Goal: Task Accomplishment & Management: Complete application form

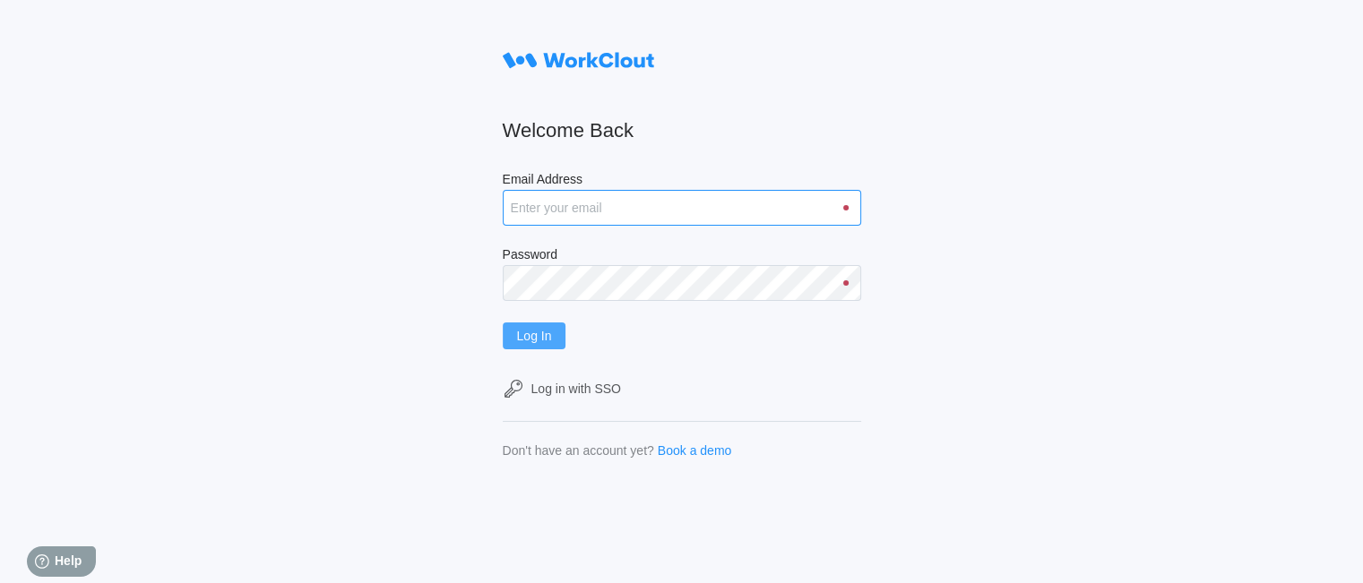
type input "[EMAIL_ADDRESS][DOMAIN_NAME]"
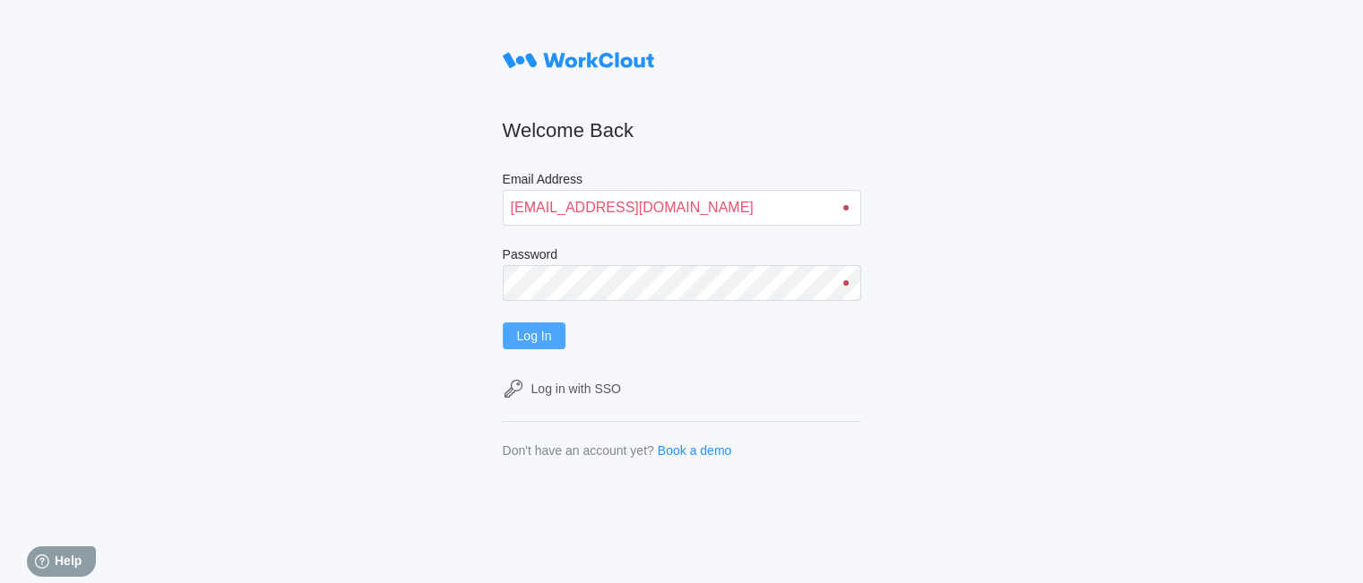
click at [542, 339] on span "Log In" at bounding box center [534, 336] width 35 height 13
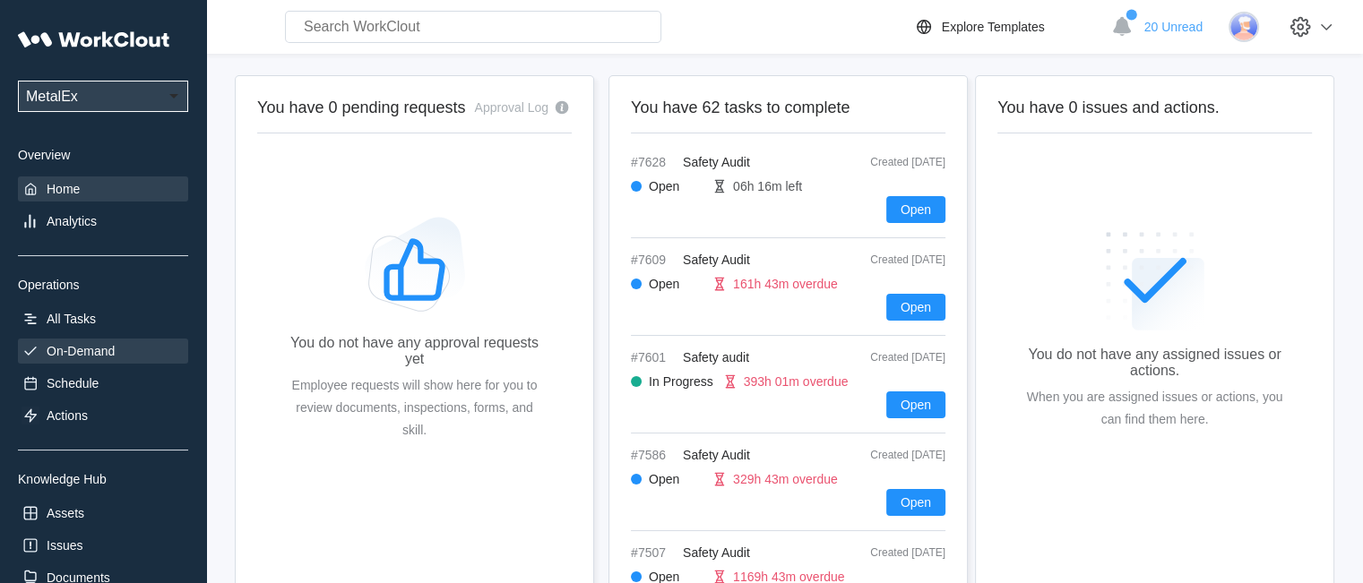
click at [57, 357] on div "On-Demand" at bounding box center [81, 351] width 68 height 14
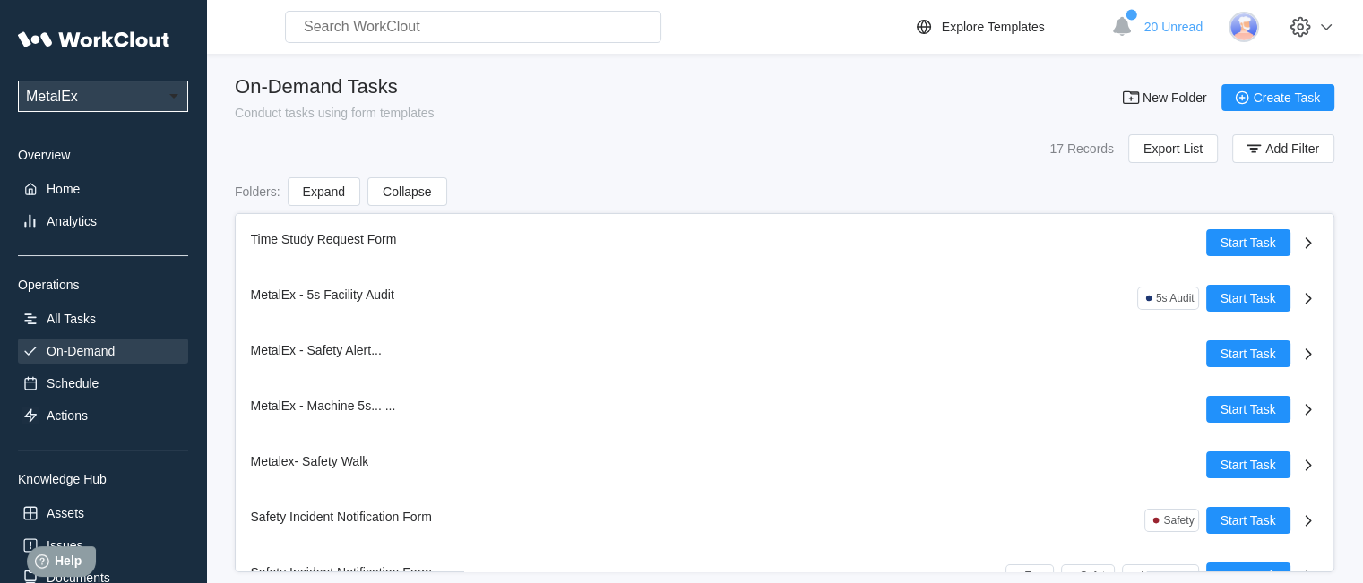
scroll to position [582, 0]
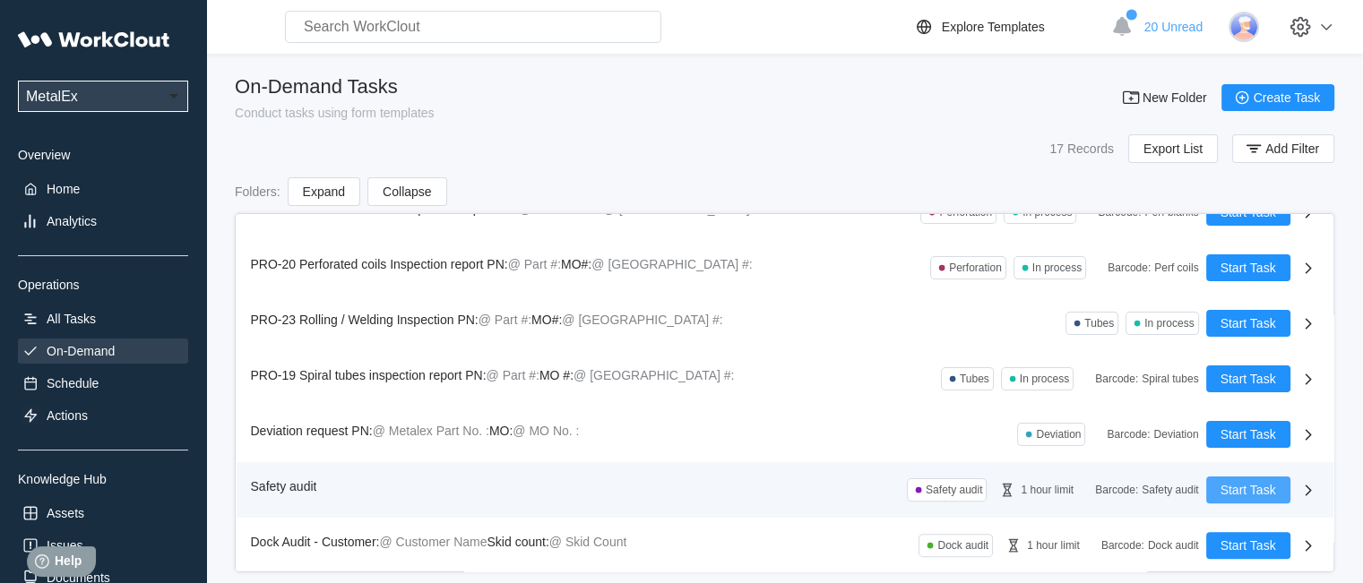
click at [1250, 479] on button "Start Task" at bounding box center [1248, 490] width 84 height 27
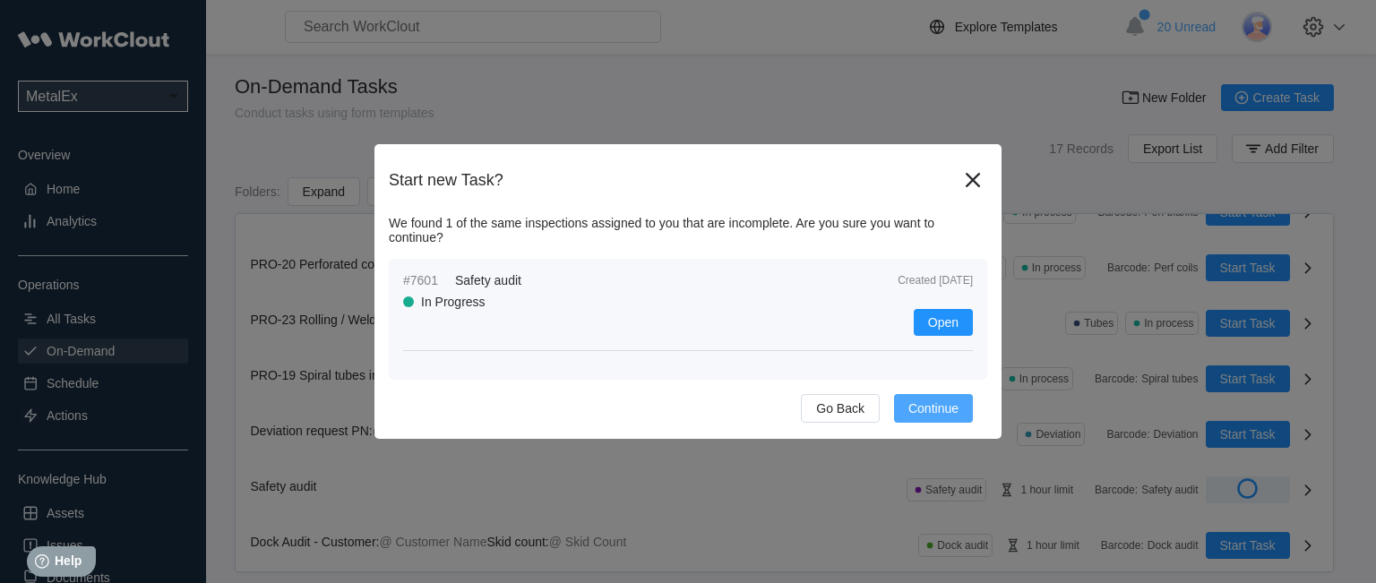
click at [929, 406] on span "Continue" at bounding box center [934, 408] width 50 height 13
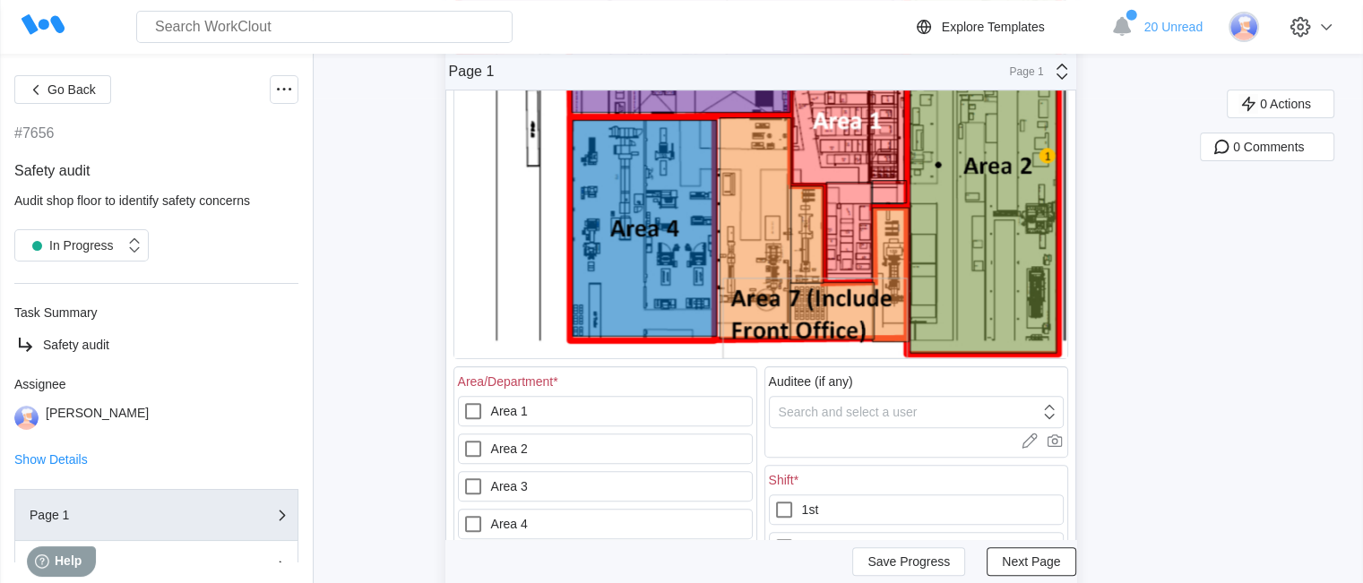
scroll to position [627, 0]
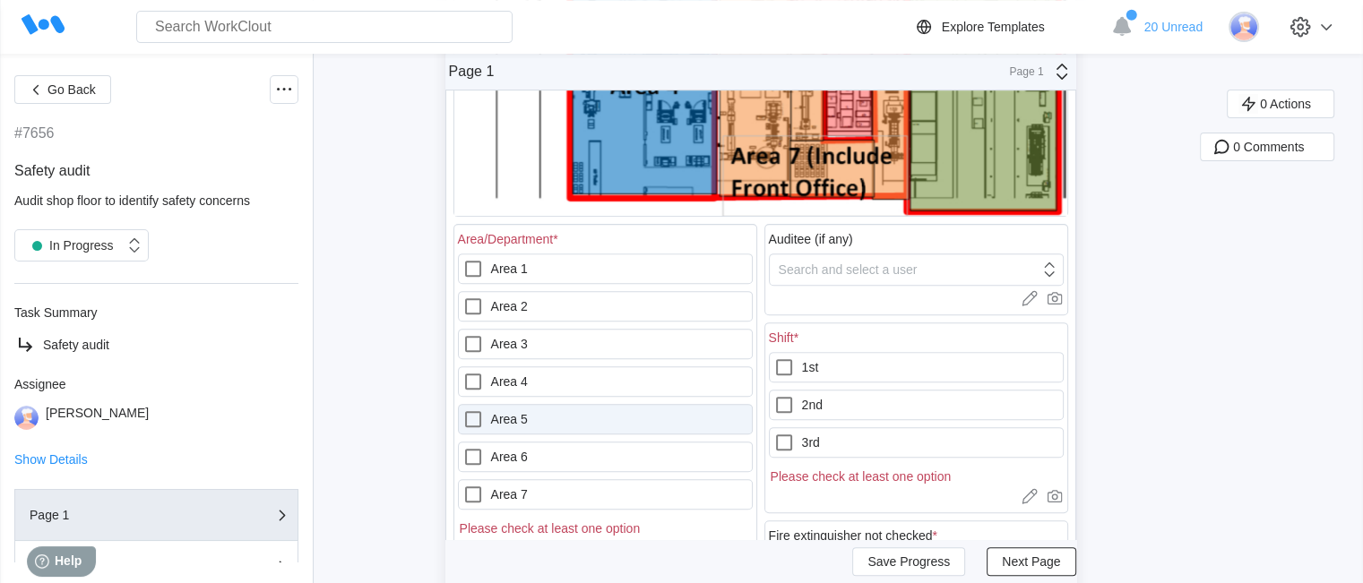
click at [546, 418] on label "Area 5" at bounding box center [605, 419] width 295 height 30
click at [463, 410] on 5 "Area 5" at bounding box center [462, 409] width 1 height 1
checkbox 5 "true"
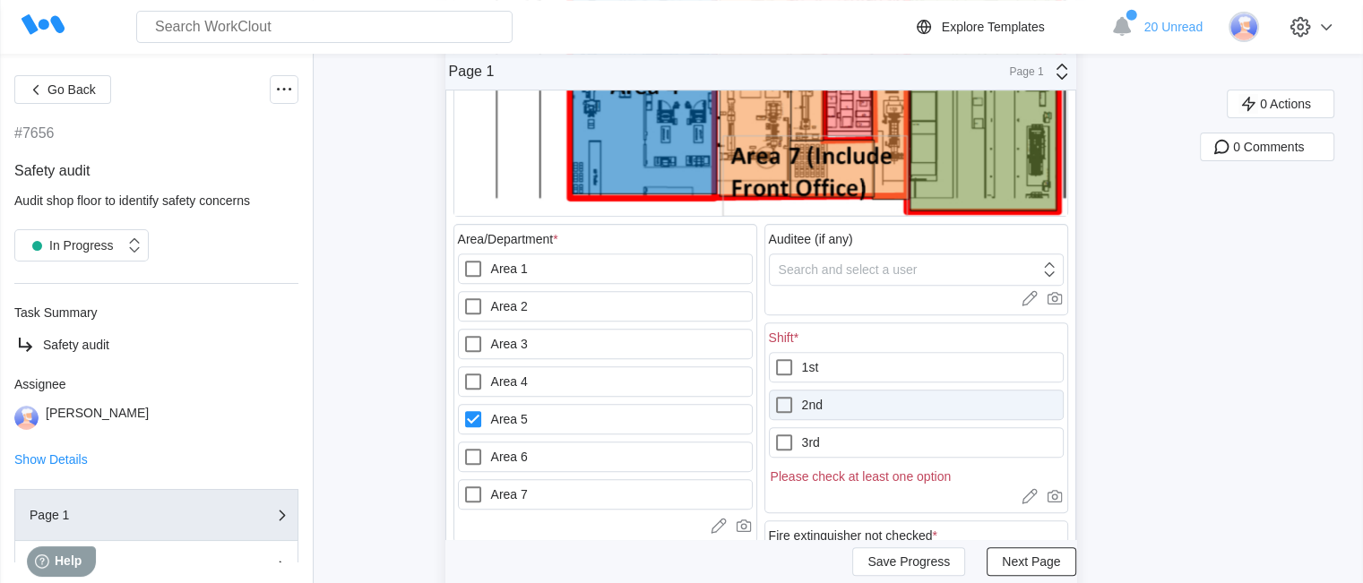
click at [836, 415] on label "2nd" at bounding box center [916, 405] width 295 height 30
click at [774, 395] on input "2nd" at bounding box center [773, 394] width 1 height 1
checkbox input "true"
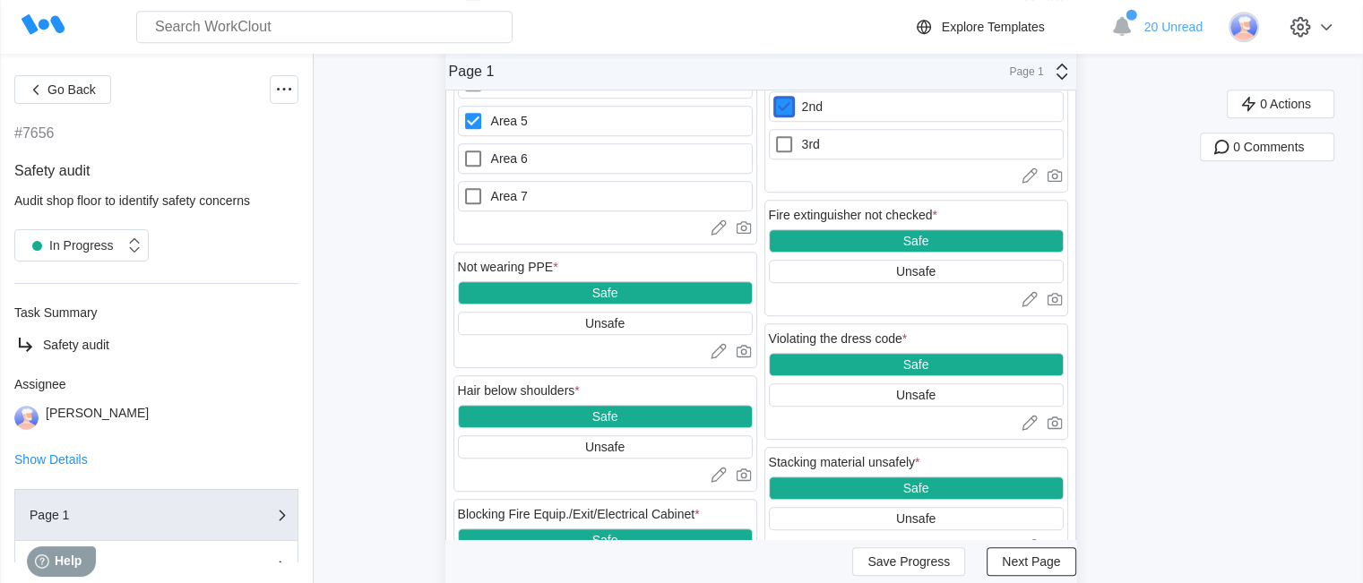
scroll to position [896, 0]
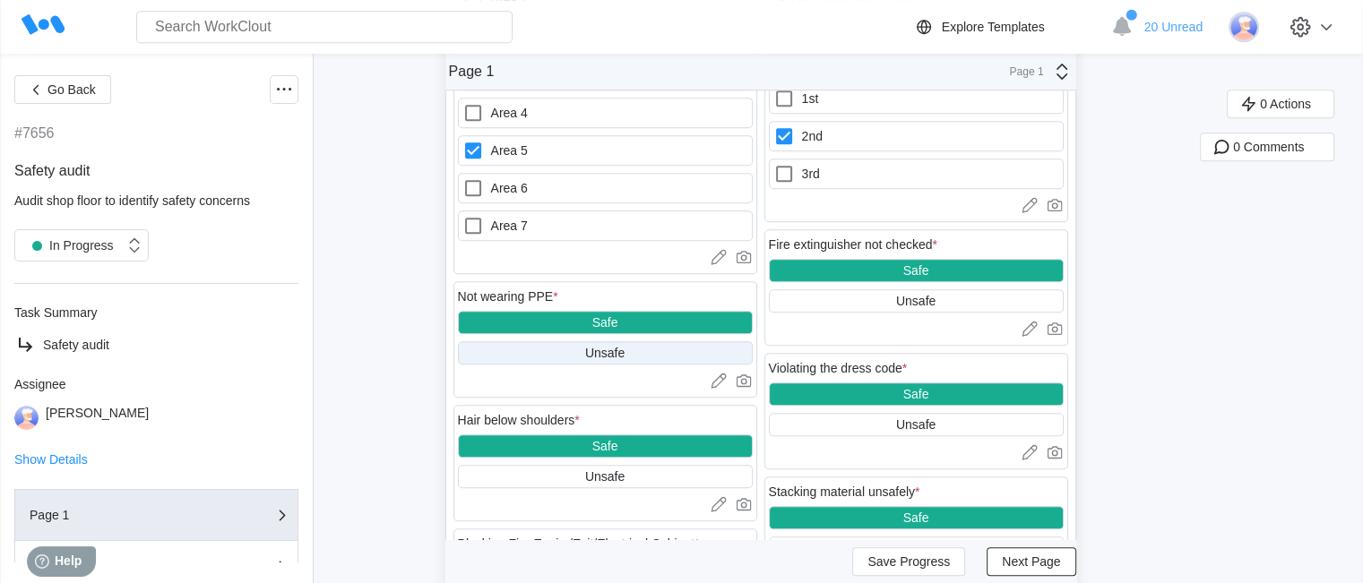
click at [710, 351] on div "Unsafe" at bounding box center [605, 352] width 295 height 23
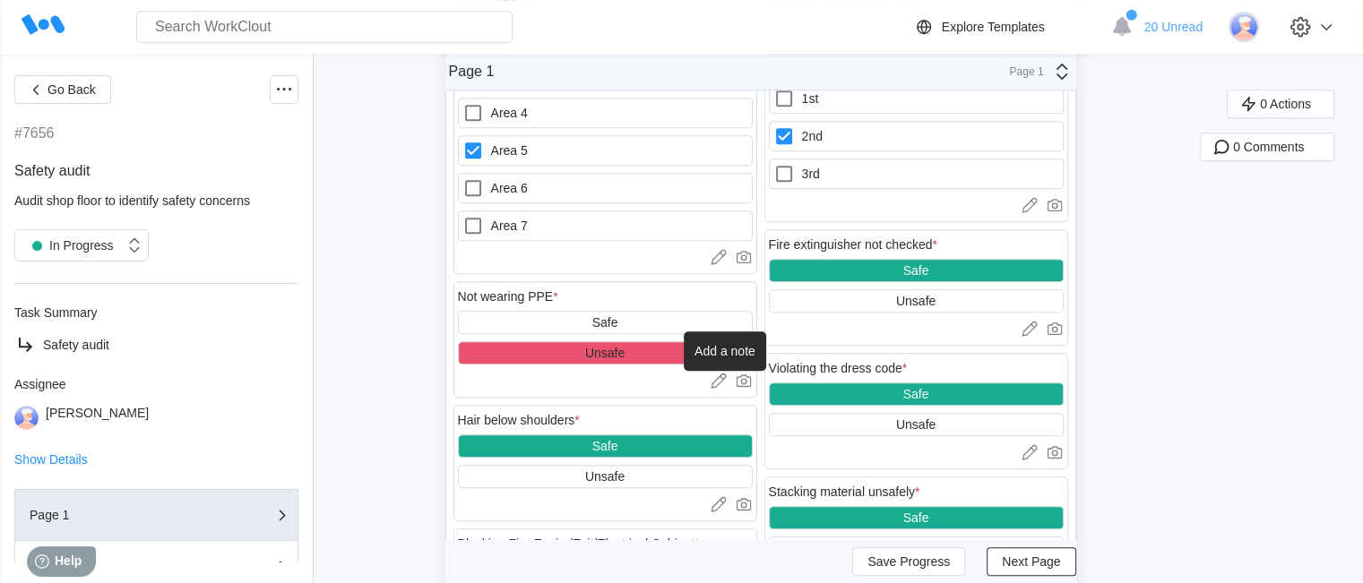
click at [721, 372] on icon at bounding box center [719, 381] width 18 height 18
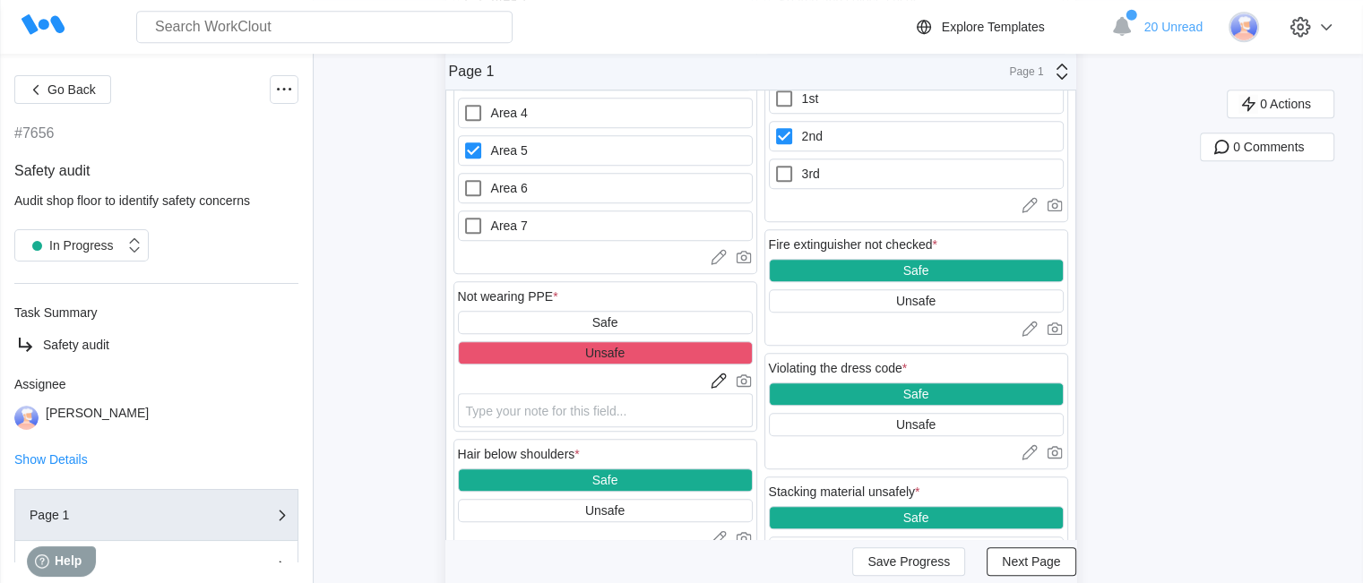
click at [657, 374] on div at bounding box center [605, 381] width 295 height 18
click at [614, 419] on textarea at bounding box center [605, 410] width 295 height 34
type textarea "n"
type textarea "x"
type textarea "no"
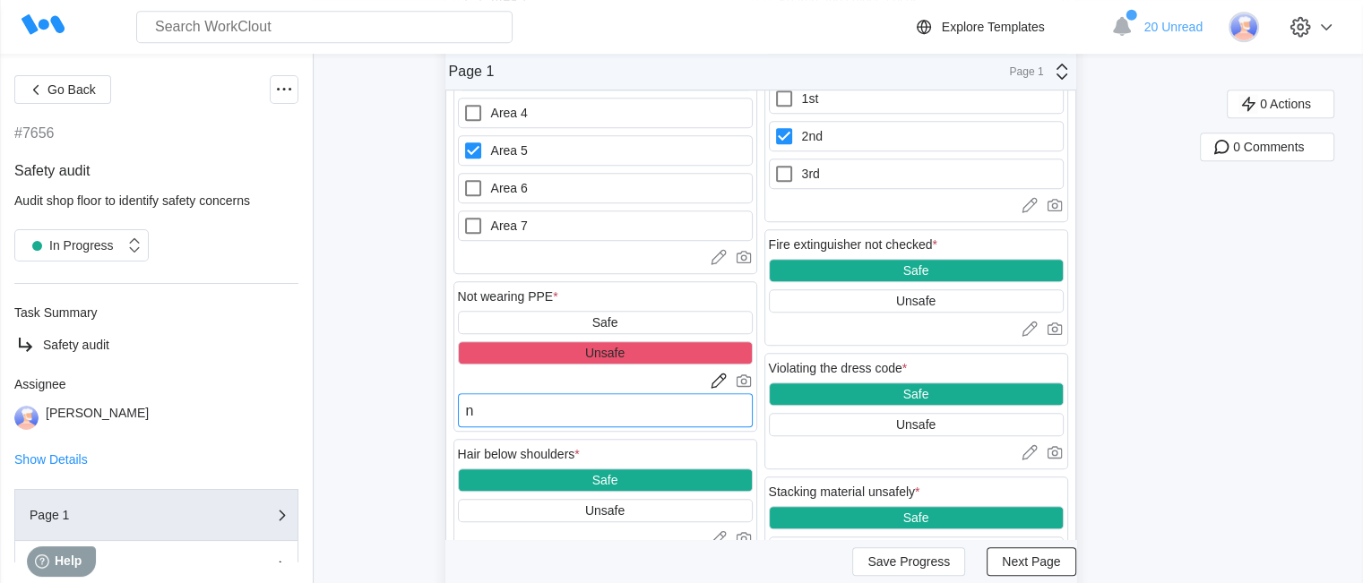
type textarea "x"
type textarea "no"
type textarea "x"
type textarea "no s"
type textarea "x"
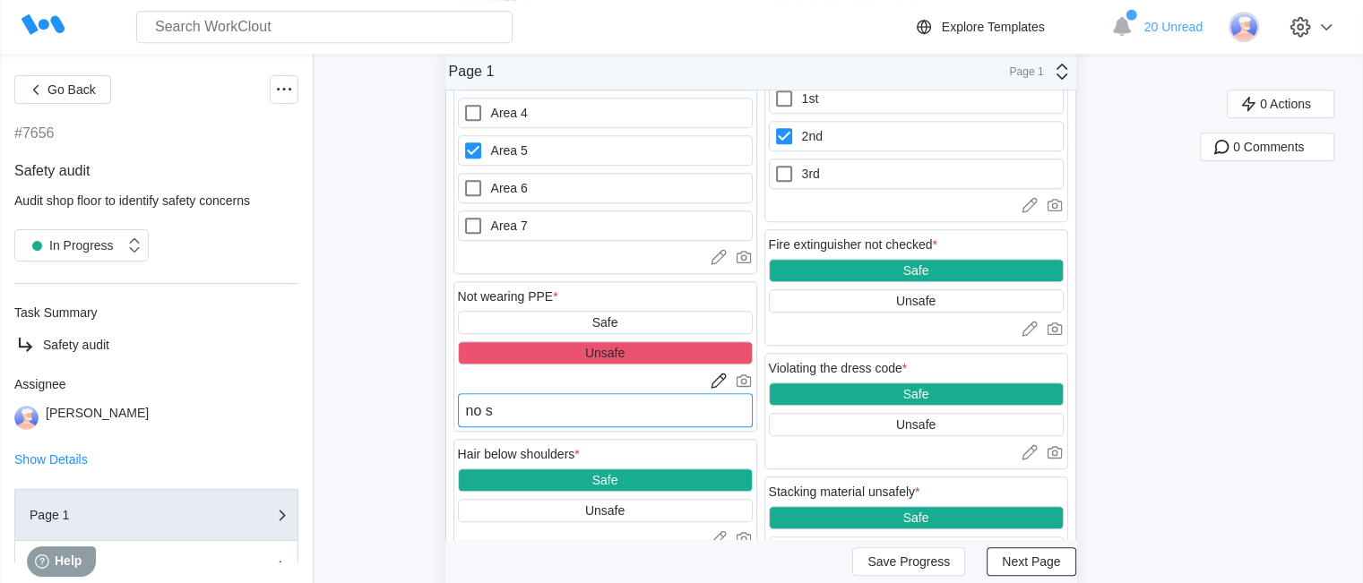
type textarea "no sa"
type textarea "x"
type textarea "no saf"
type textarea "x"
type textarea "no safe"
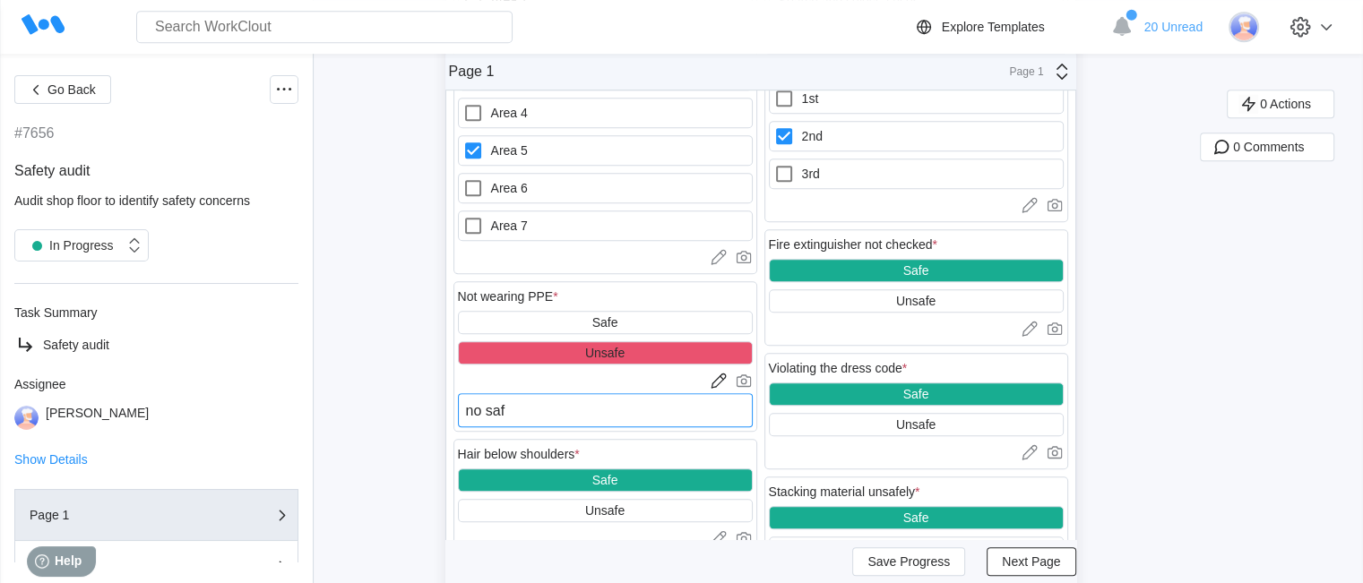
type textarea "x"
type textarea "no safet"
type textarea "x"
type textarea "no safety"
type textarea "x"
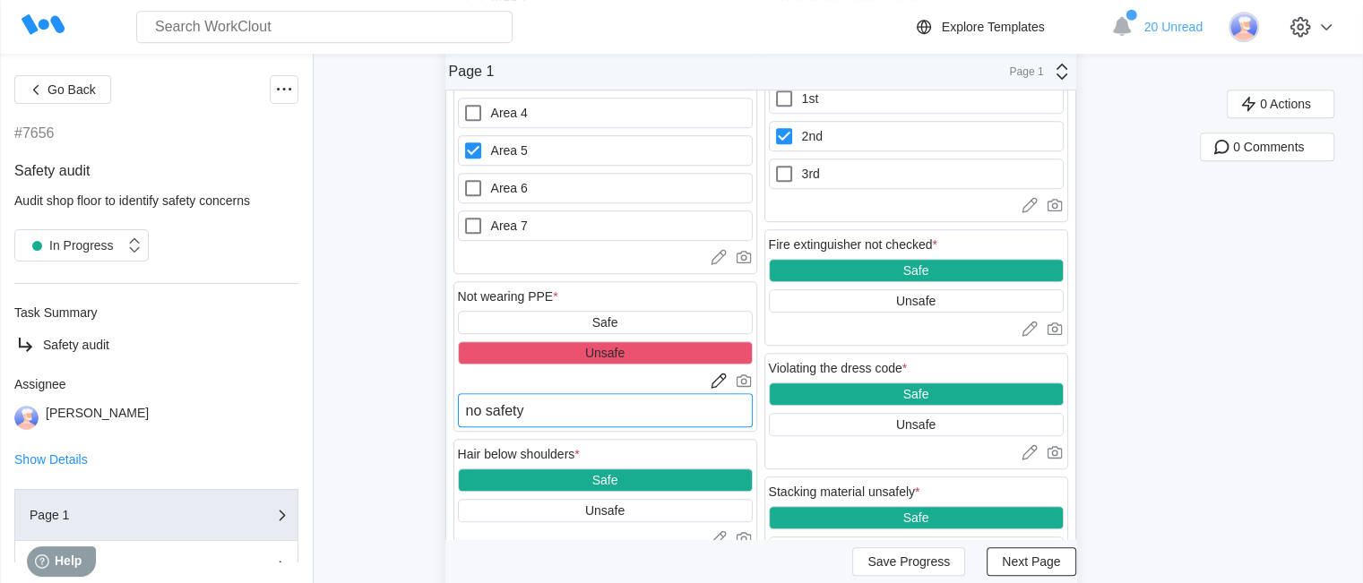
type textarea "no safety"
type textarea "x"
type textarea "no safety g"
type textarea "x"
type textarea "no safety gl"
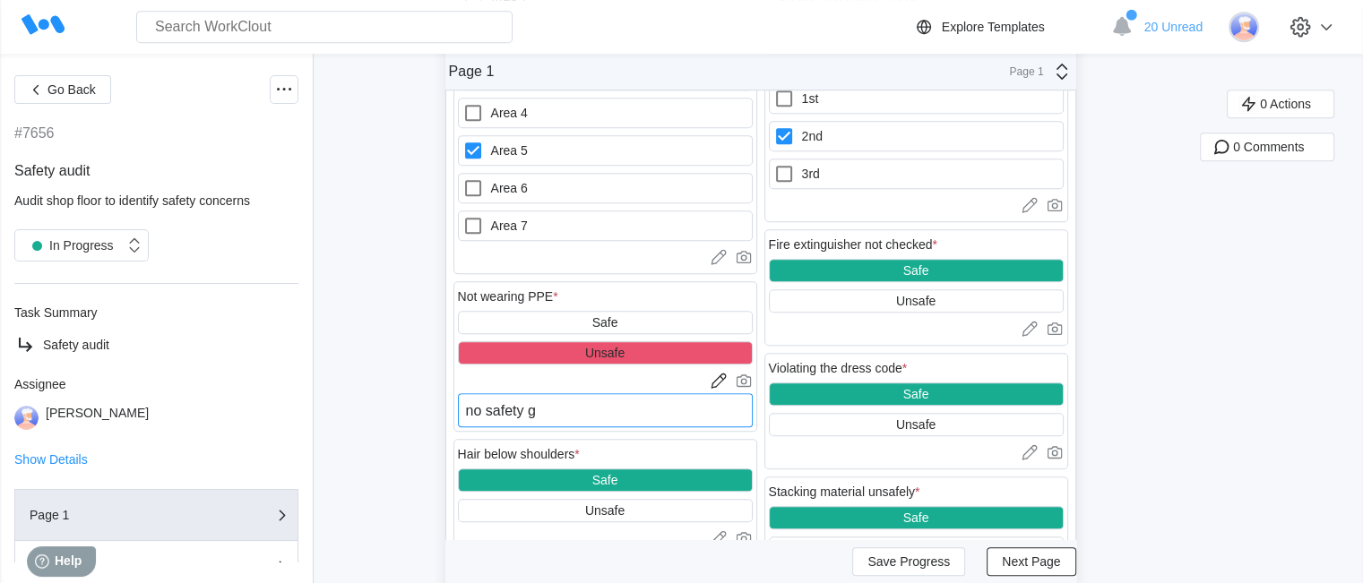
type textarea "x"
type textarea "no safety gla"
type textarea "x"
type textarea "no safety glas"
type textarea "x"
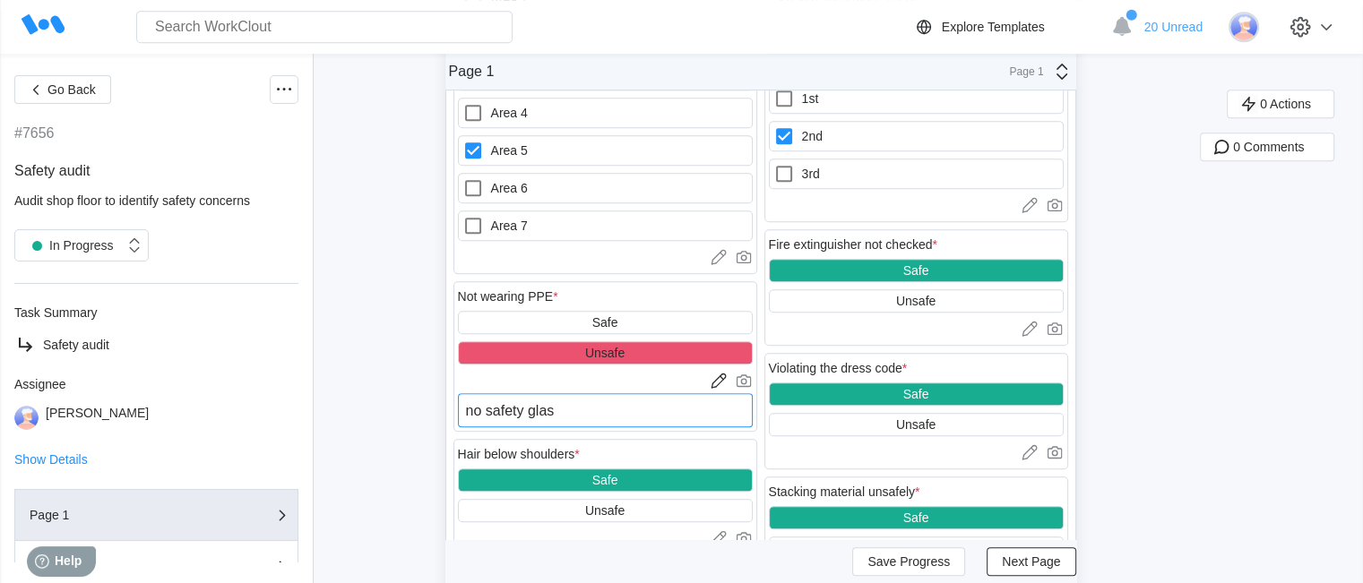
type textarea "no safety glass"
type textarea "x"
type textarea "no safety glasse"
type textarea "x"
type textarea "no safety glasses"
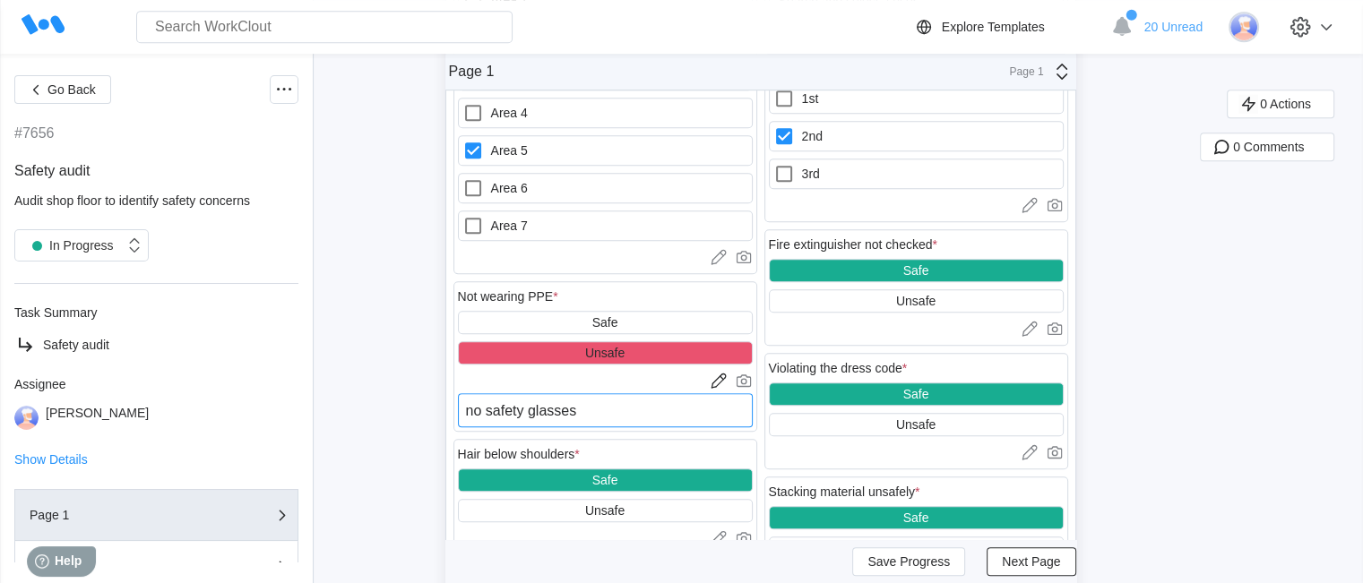
type textarea "x"
type textarea "no safety glasses o"
type textarea "x"
type textarea "no safety glasses on"
type textarea "x"
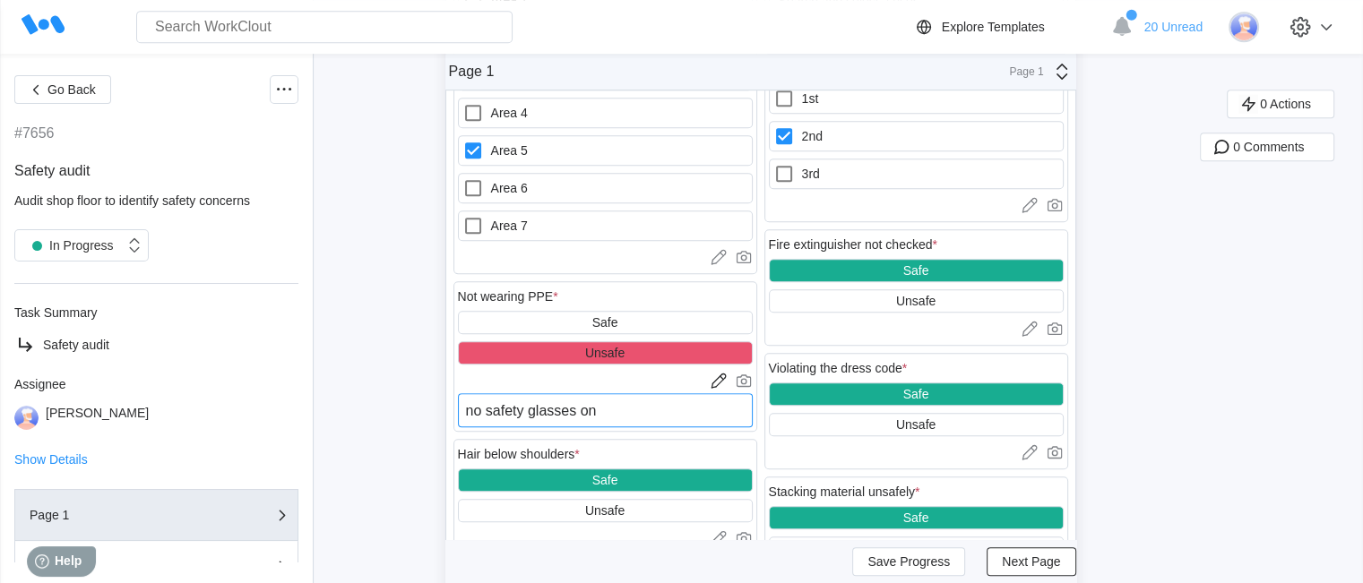
type textarea "no safety glasses on"
type textarea "x"
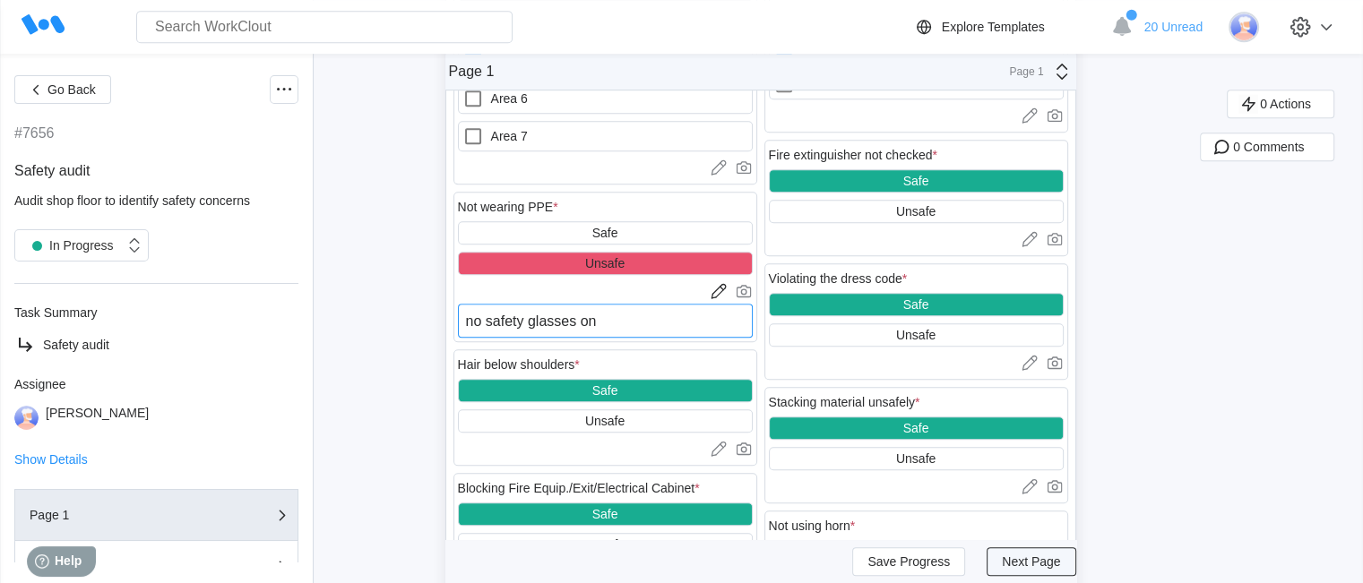
type textarea "no safety glasses on"
click at [1038, 556] on span "Next Page" at bounding box center [1031, 562] width 58 height 13
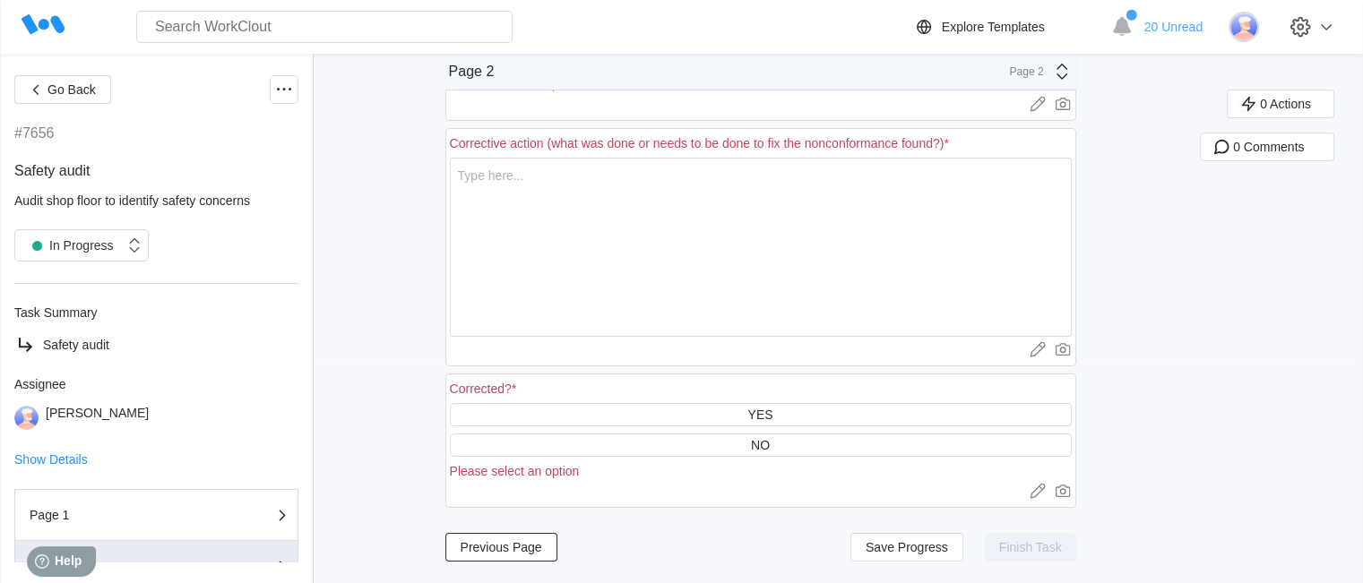
scroll to position [223, 0]
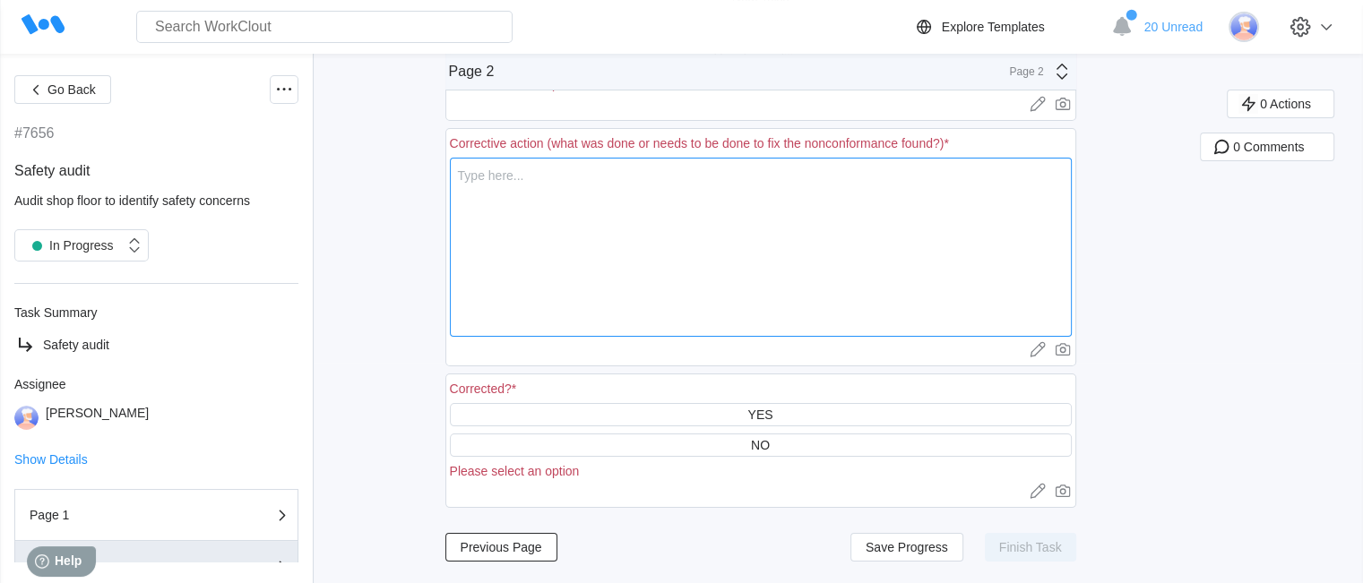
click at [755, 294] on textarea at bounding box center [761, 247] width 622 height 179
type textarea "t"
type textarea "x"
type textarea "to"
type textarea "x"
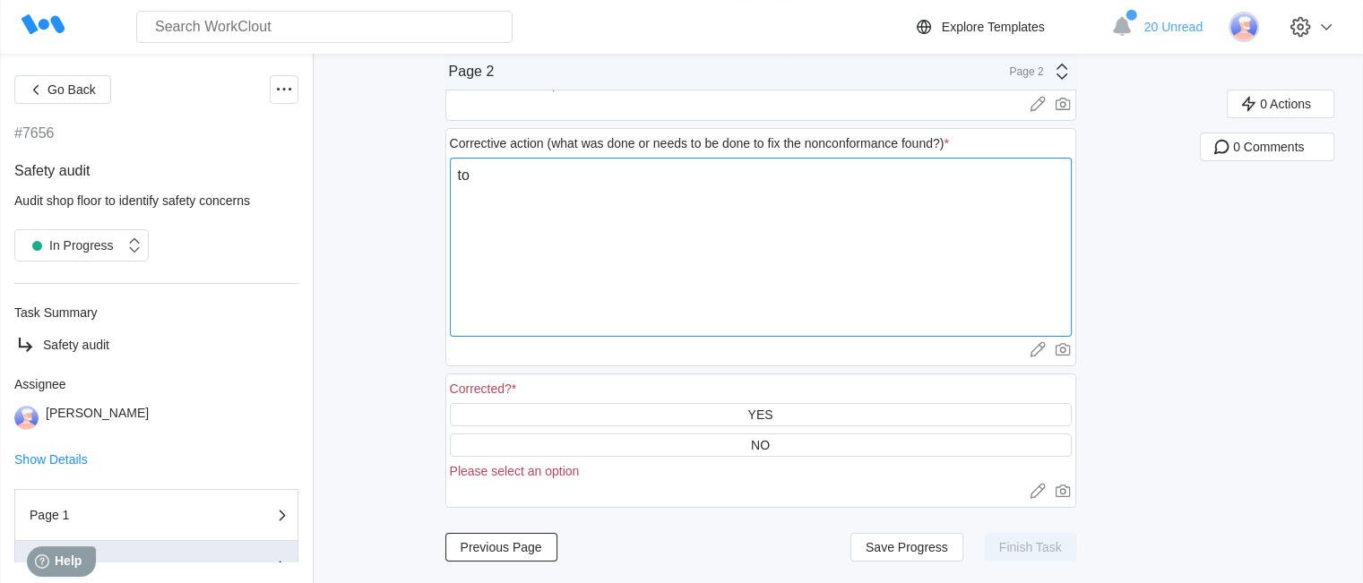
type textarea "tol"
type textarea "x"
type textarea "told"
type textarea "x"
type textarea "told"
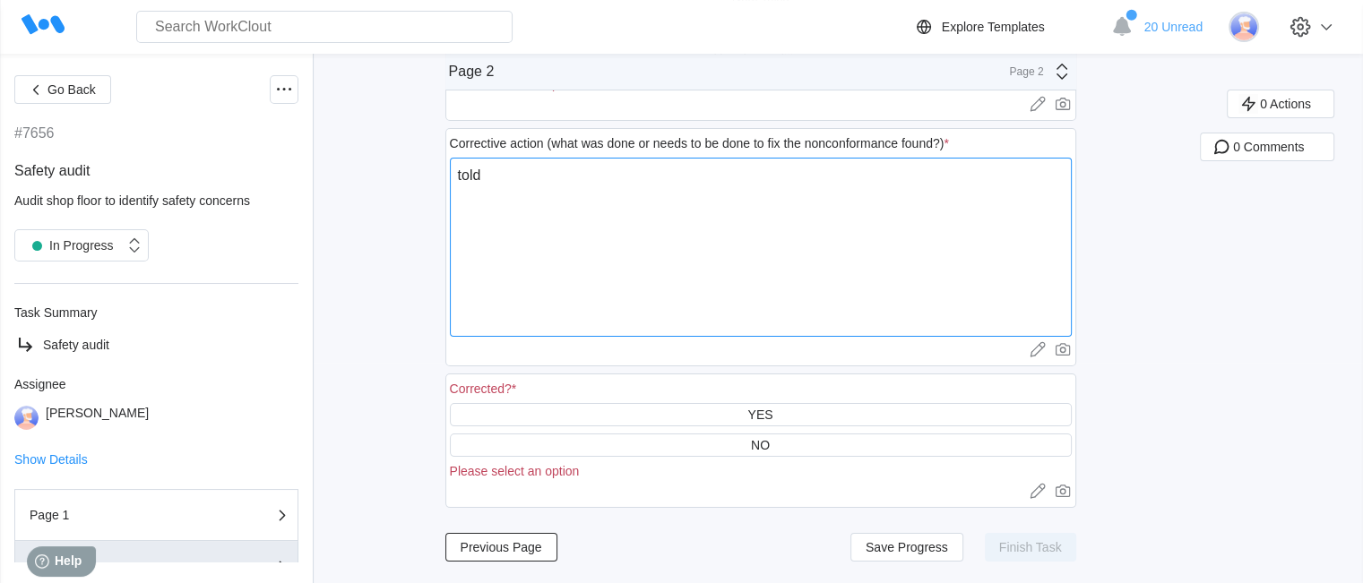
type textarea "x"
type textarea "told o"
type textarea "x"
type textarea "told op"
type textarea "x"
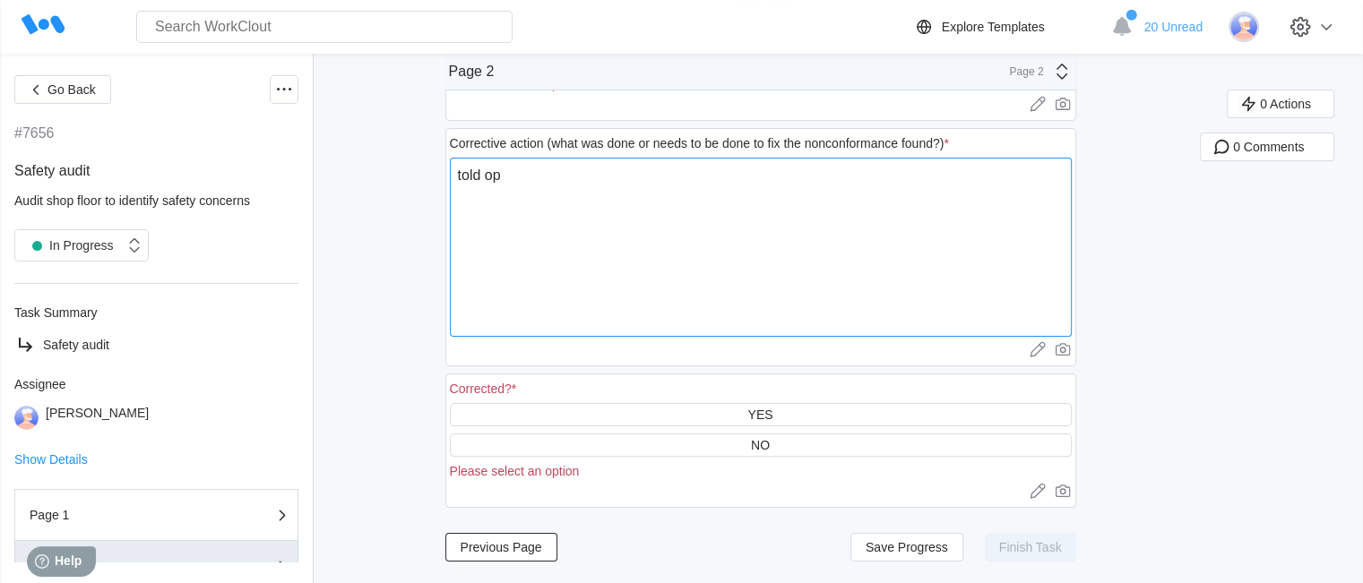
type textarea "told ope"
type textarea "x"
type textarea "told oper"
type textarea "x"
type textarea "told opera"
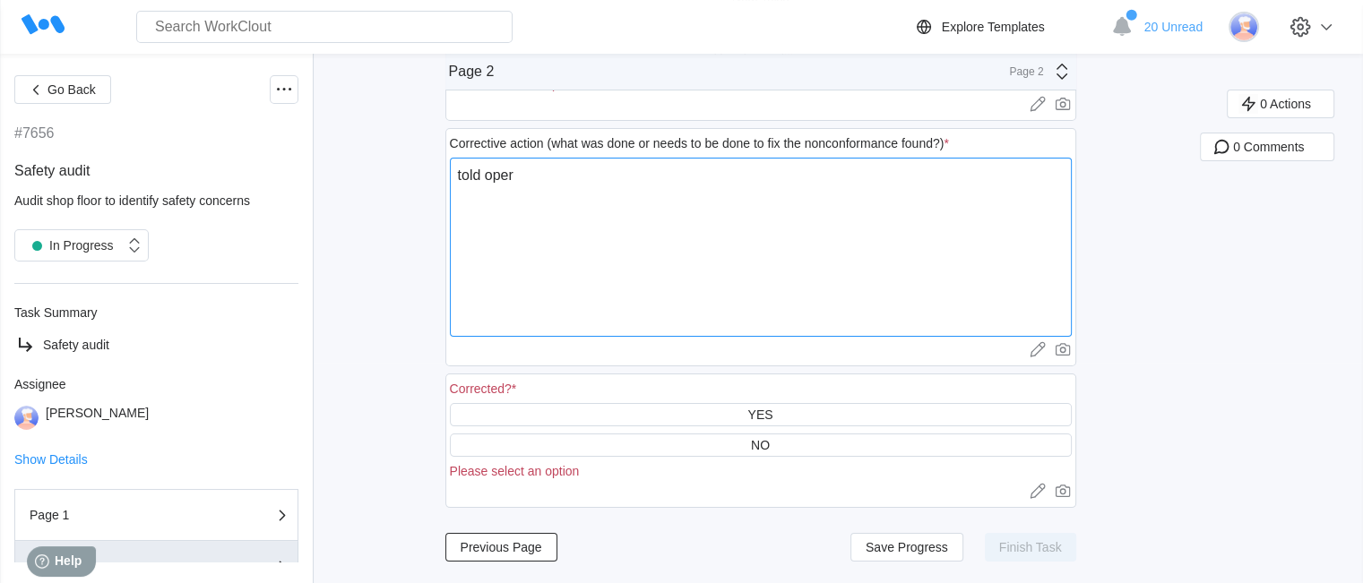
type textarea "x"
type textarea "told operat"
type textarea "x"
type textarea "told operato"
type textarea "x"
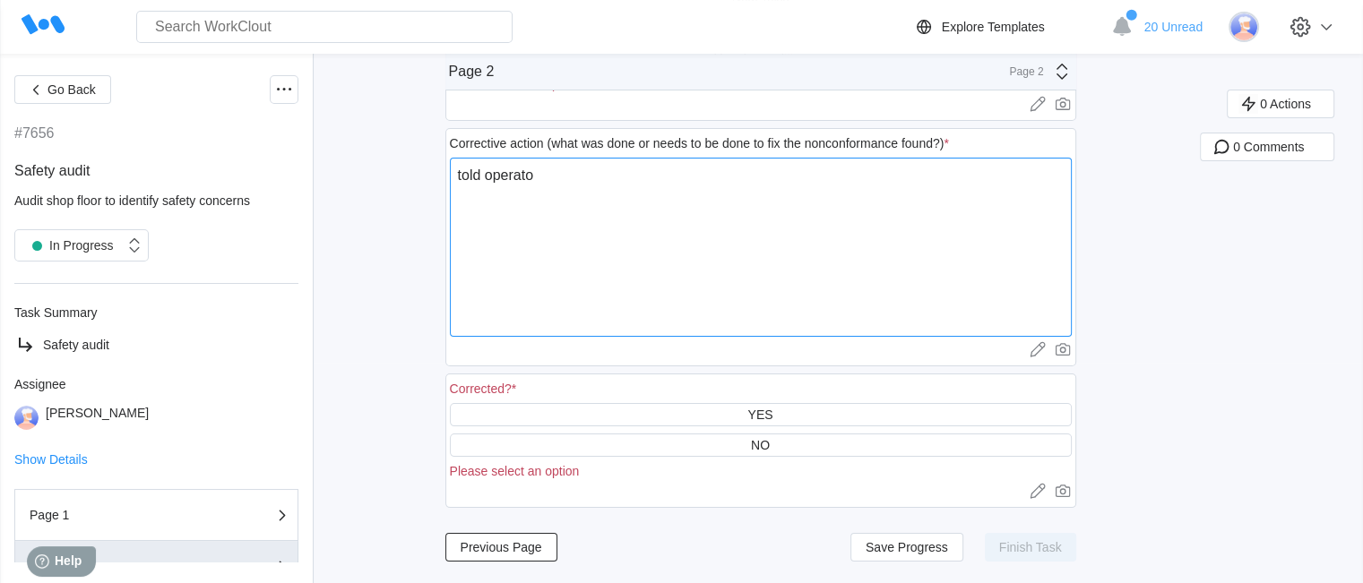
type textarea "told operator"
type textarea "x"
type textarea "told operator"
type textarea "x"
type textarea "told operator t"
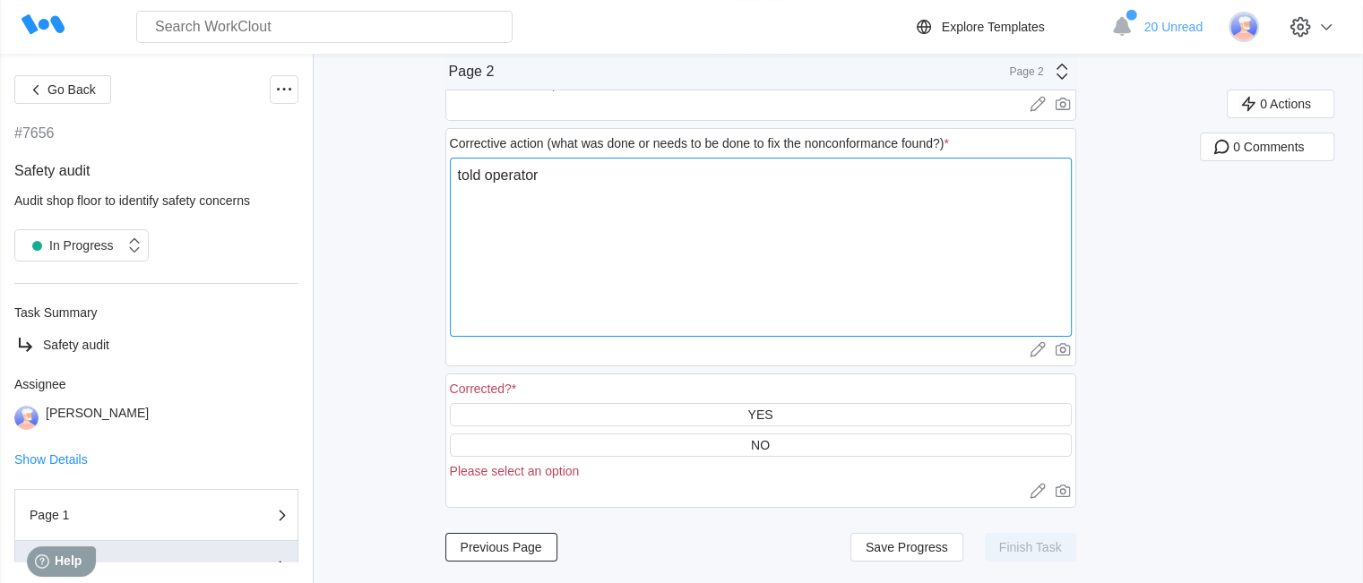
type textarea "x"
type textarea "told operator to"
type textarea "x"
type textarea "told operator to"
type textarea "x"
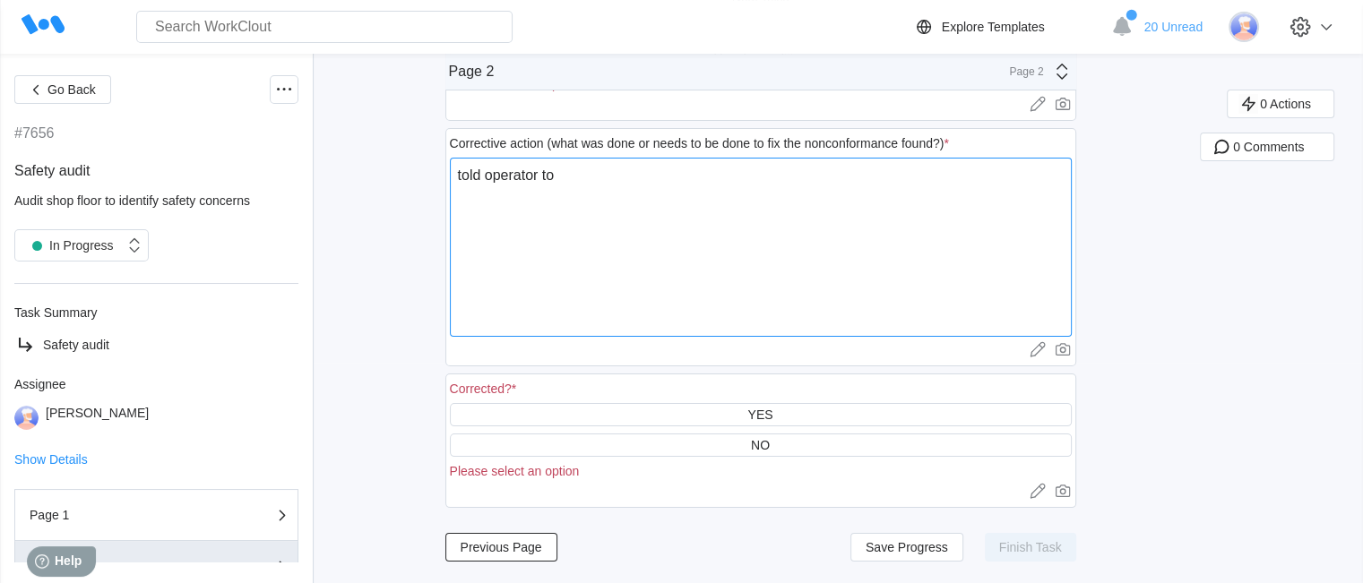
type textarea "told operator to p"
type textarea "x"
type textarea "told operator to pu"
type textarea "x"
type textarea "told operator to put"
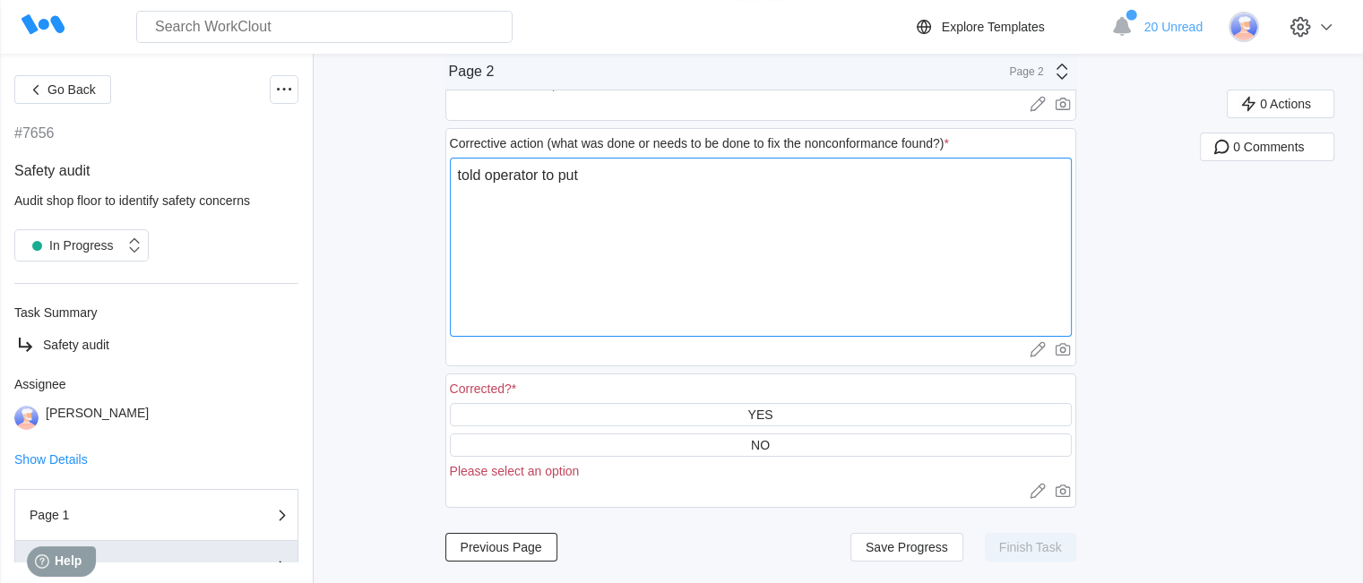
type textarea "x"
type textarea "told operator to put"
type textarea "x"
type textarea "told operator to put g"
type textarea "x"
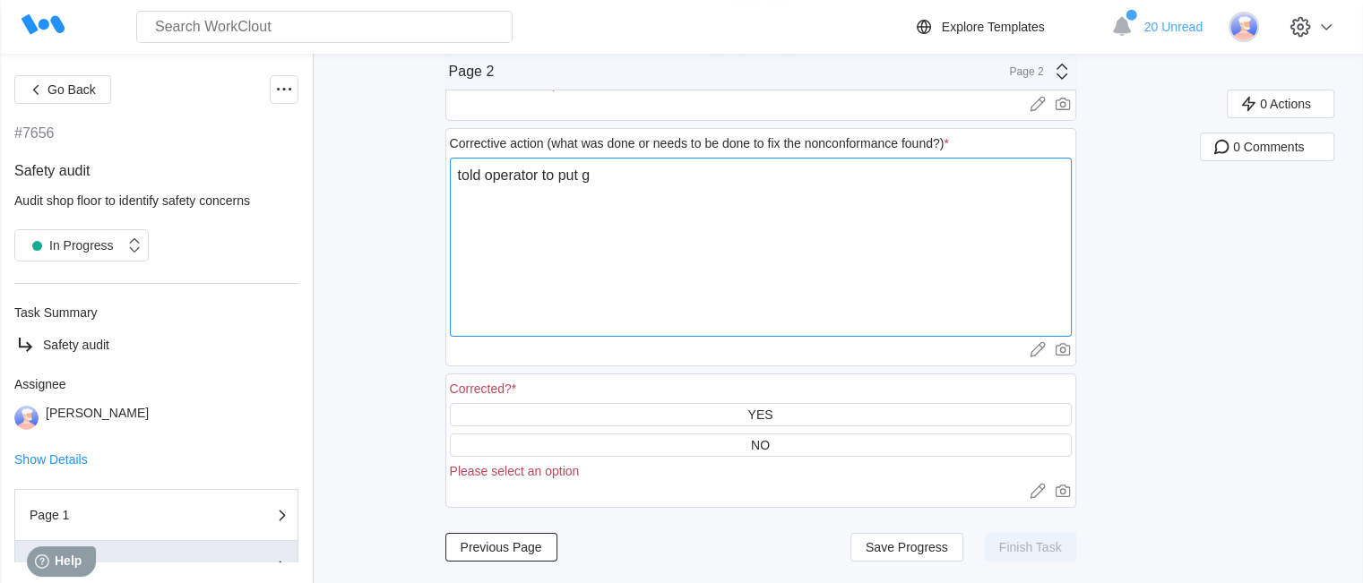
type textarea "told operator to put gl"
type textarea "x"
type textarea "told operator to put gls"
type textarea "x"
type textarea "told operator to put gl"
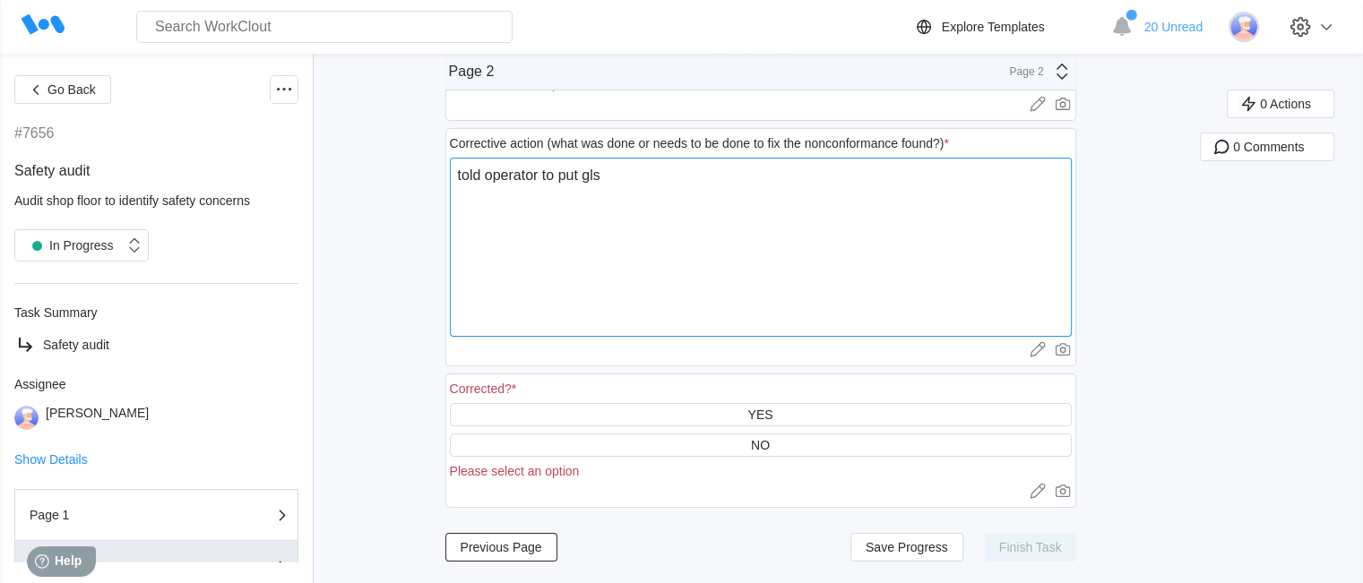
type textarea "x"
type textarea "told operator to put gla"
type textarea "x"
type textarea "told operator to put glas"
type textarea "x"
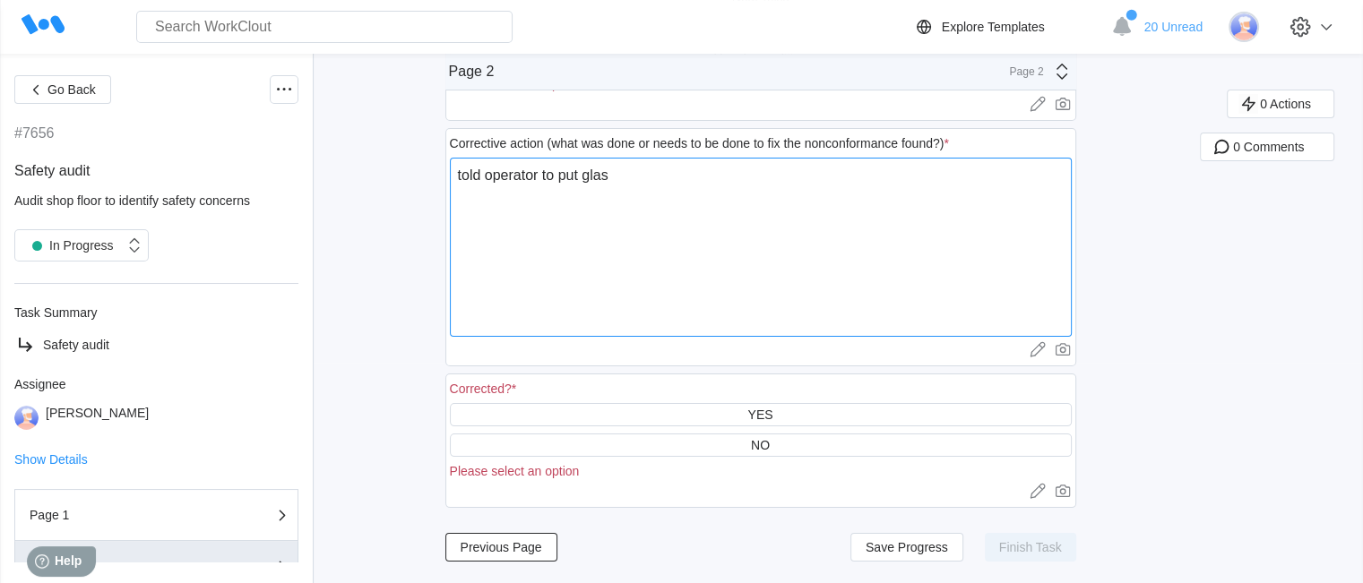
type textarea "told operator to put glass"
type textarea "x"
type textarea "told operator to put glasse"
type textarea "x"
type textarea "told operator to put glasses"
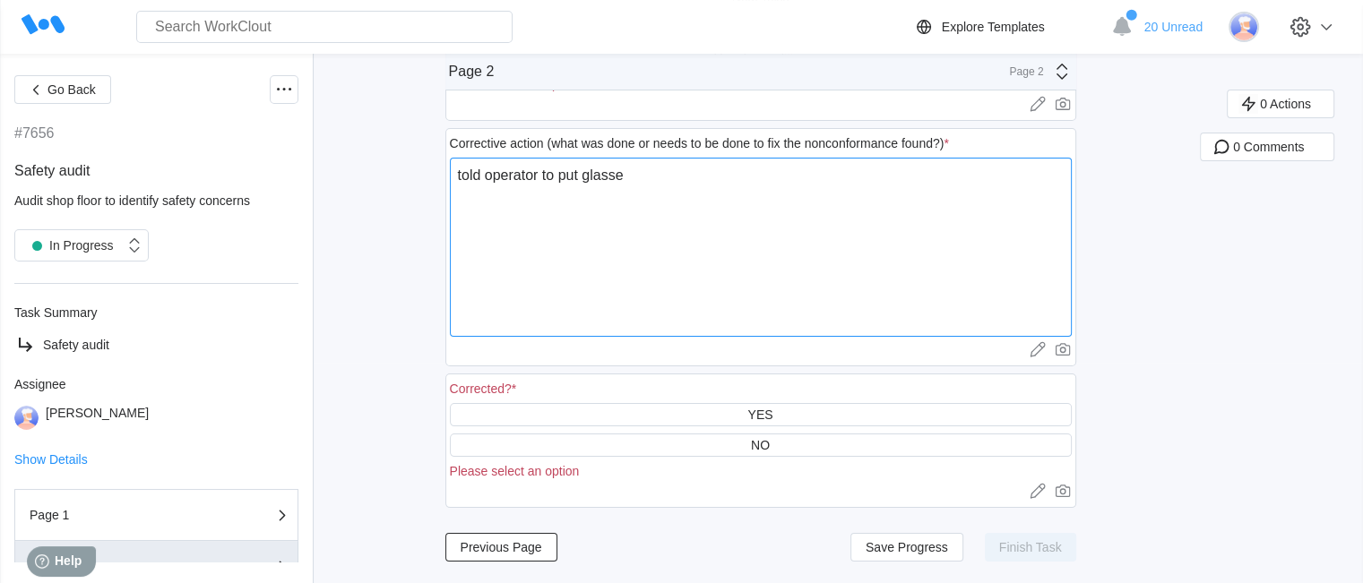
type textarea "x"
type textarea "told operator to put glasses"
type textarea "x"
type textarea "told operator to put glasses o"
type textarea "x"
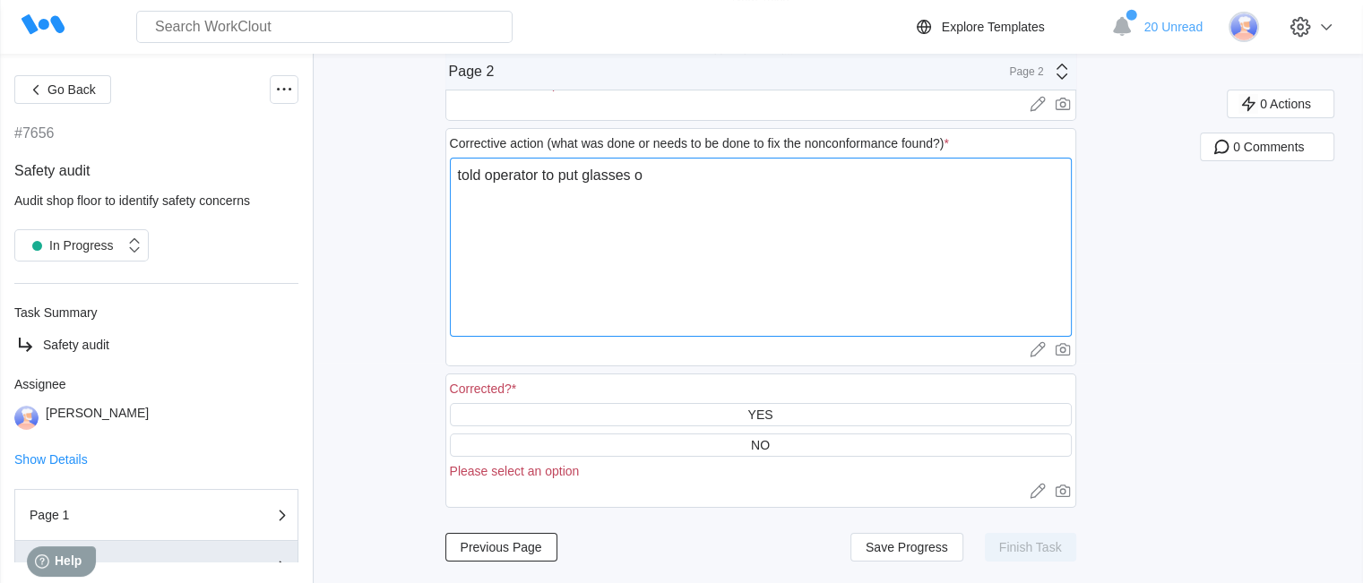
type textarea "told operator to put glasses on"
type textarea "x"
type textarea "told operator to put glasses on."
type textarea "x"
type textarea "told operator to put glasses on."
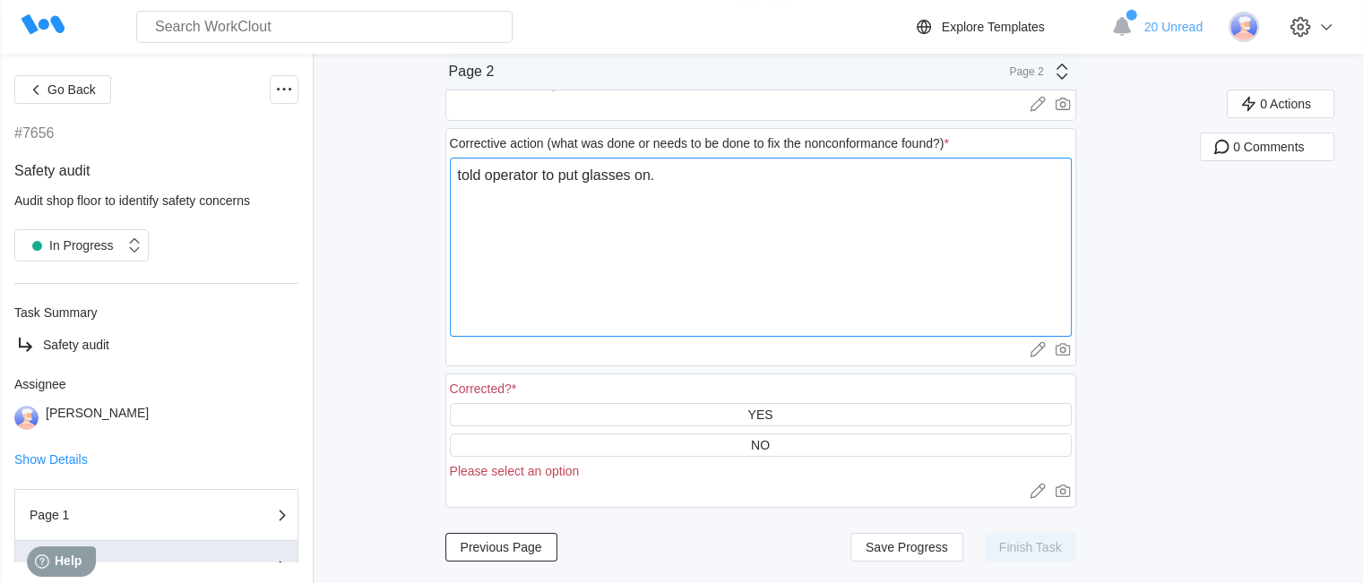
type textarea "x"
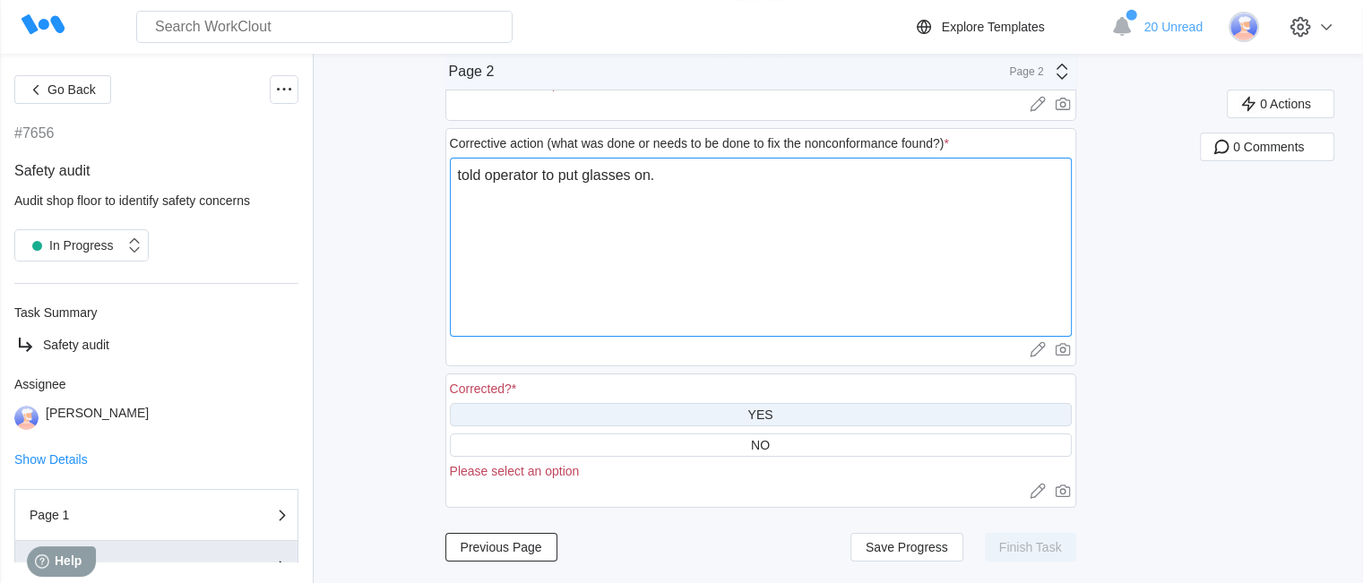
type textarea "told operator to put glasses on."
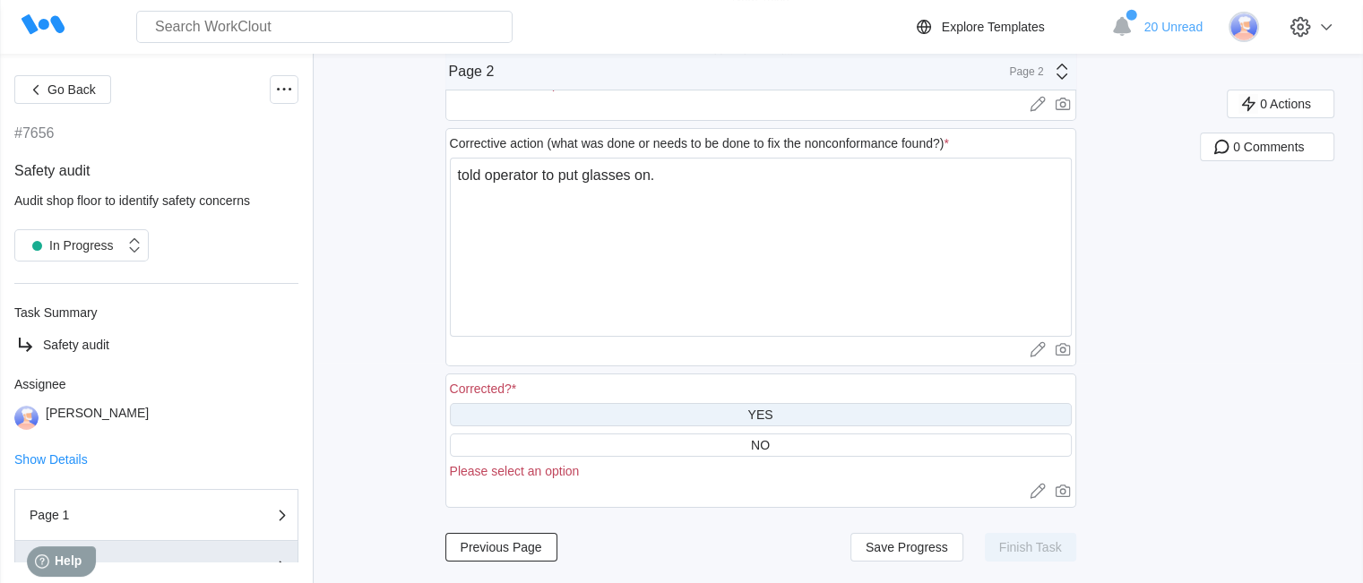
click at [807, 418] on div "YES" at bounding box center [761, 414] width 622 height 23
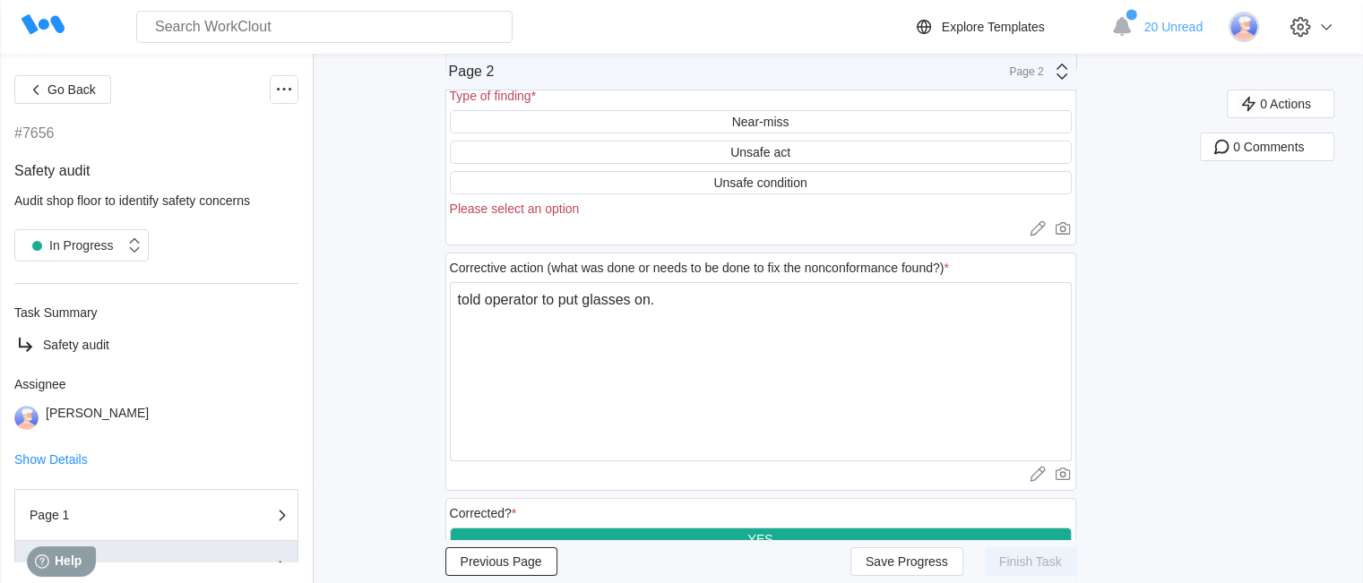
scroll to position [0, 0]
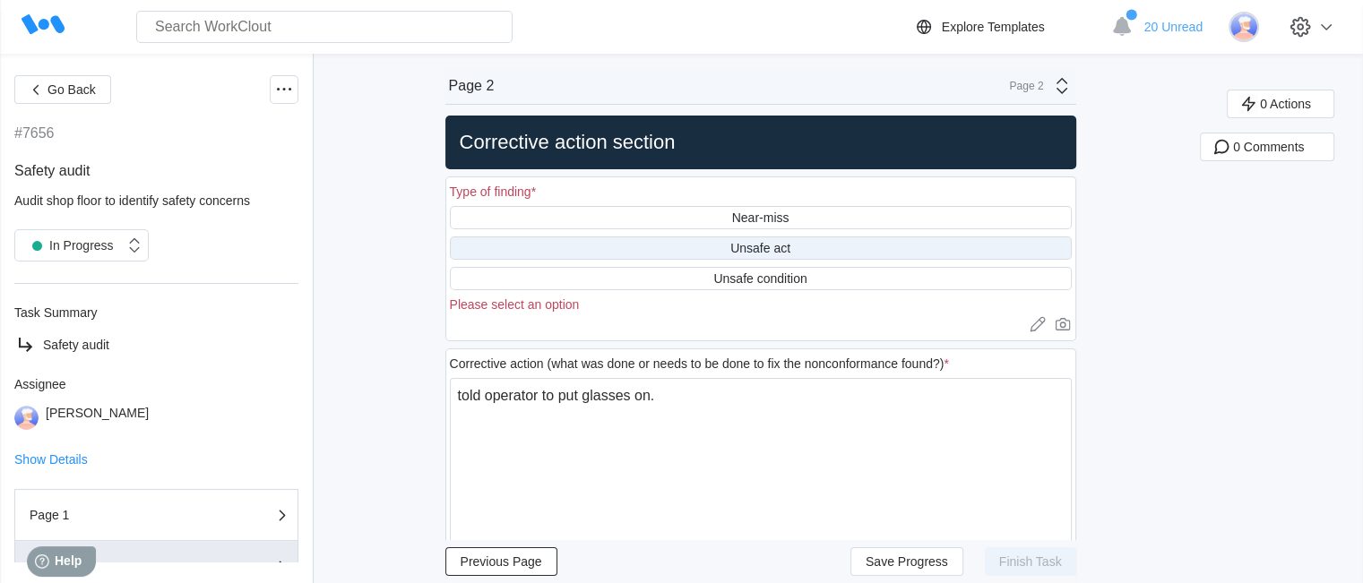
click at [807, 243] on div "Unsafe act" at bounding box center [761, 248] width 622 height 23
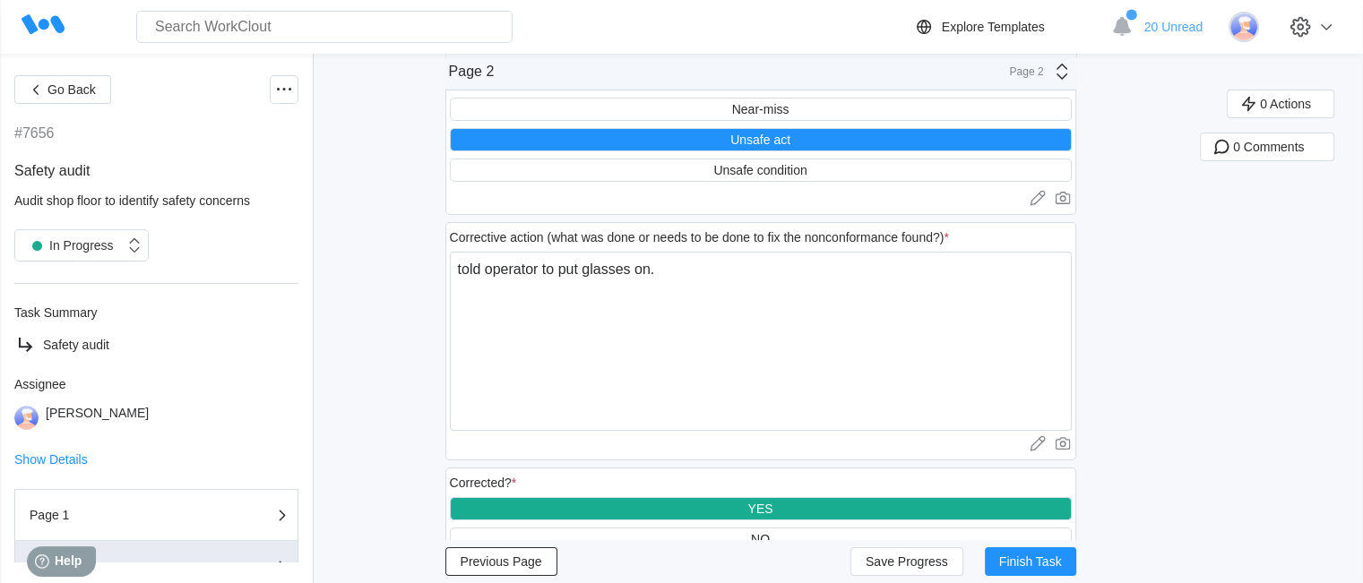
scroll to position [186, 0]
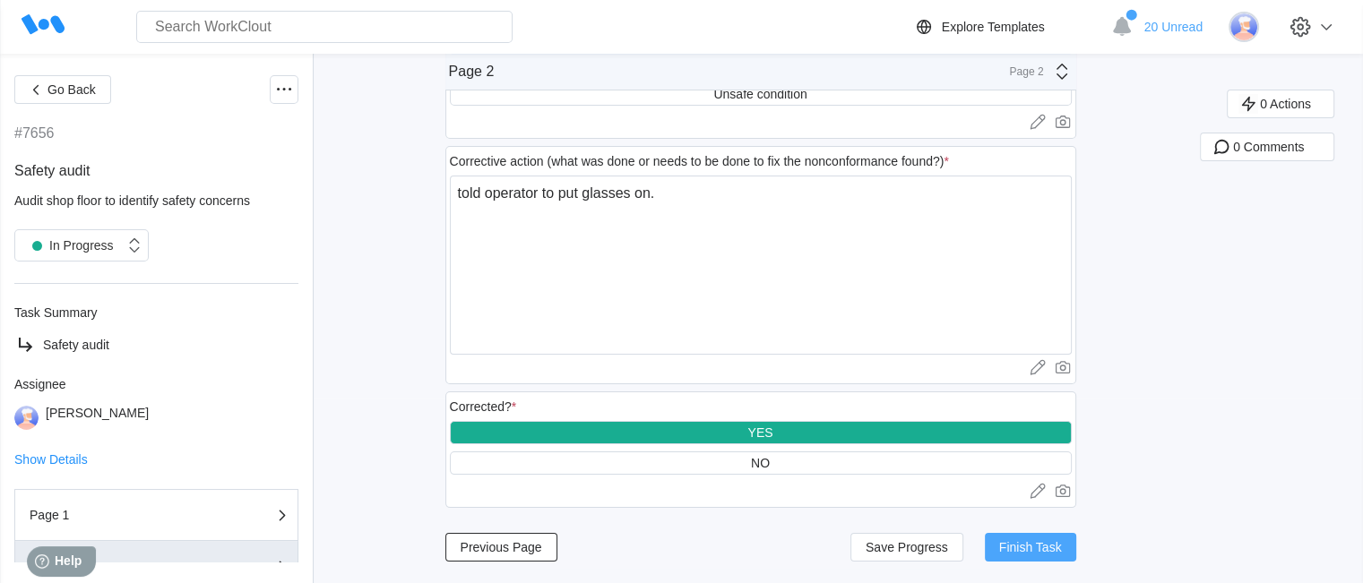
click at [1016, 536] on button "Finish Task" at bounding box center [1030, 547] width 91 height 29
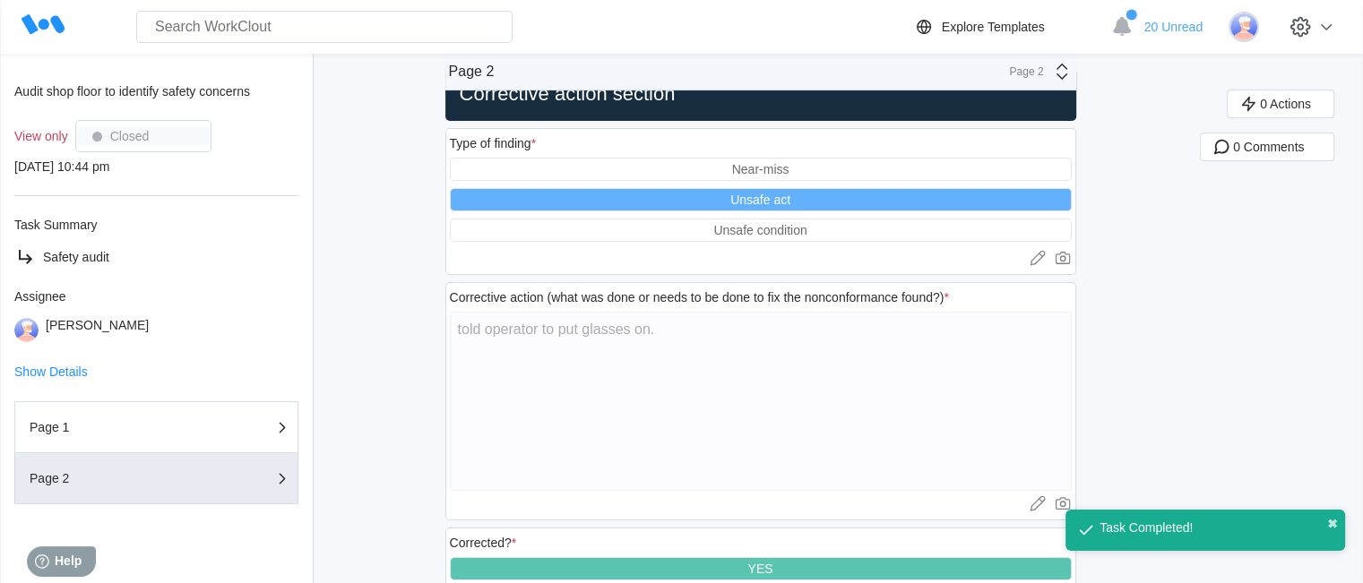
scroll to position [0, 0]
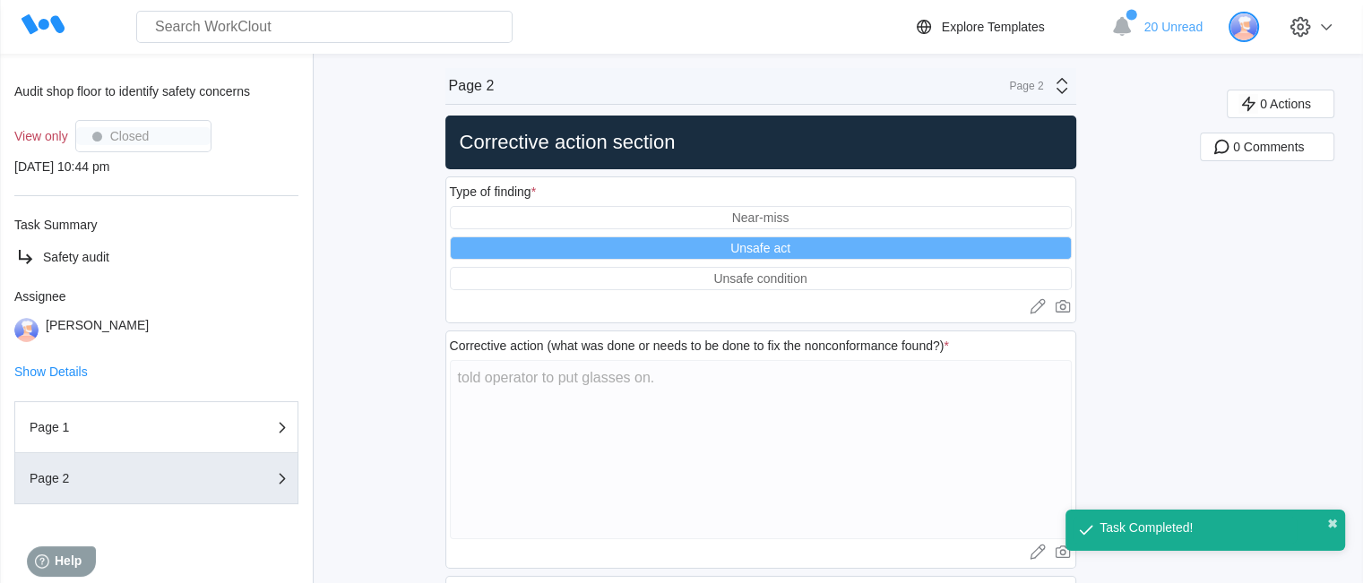
click at [1259, 31] on img at bounding box center [1244, 27] width 30 height 30
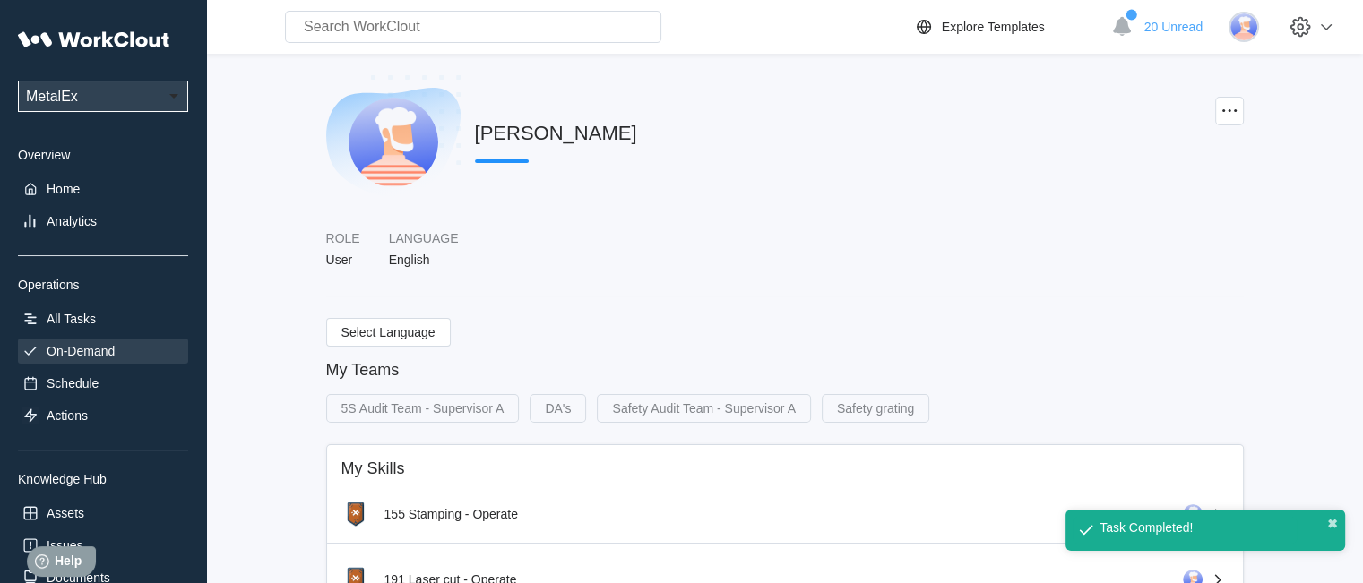
click at [63, 358] on div "On-Demand" at bounding box center [81, 351] width 68 height 14
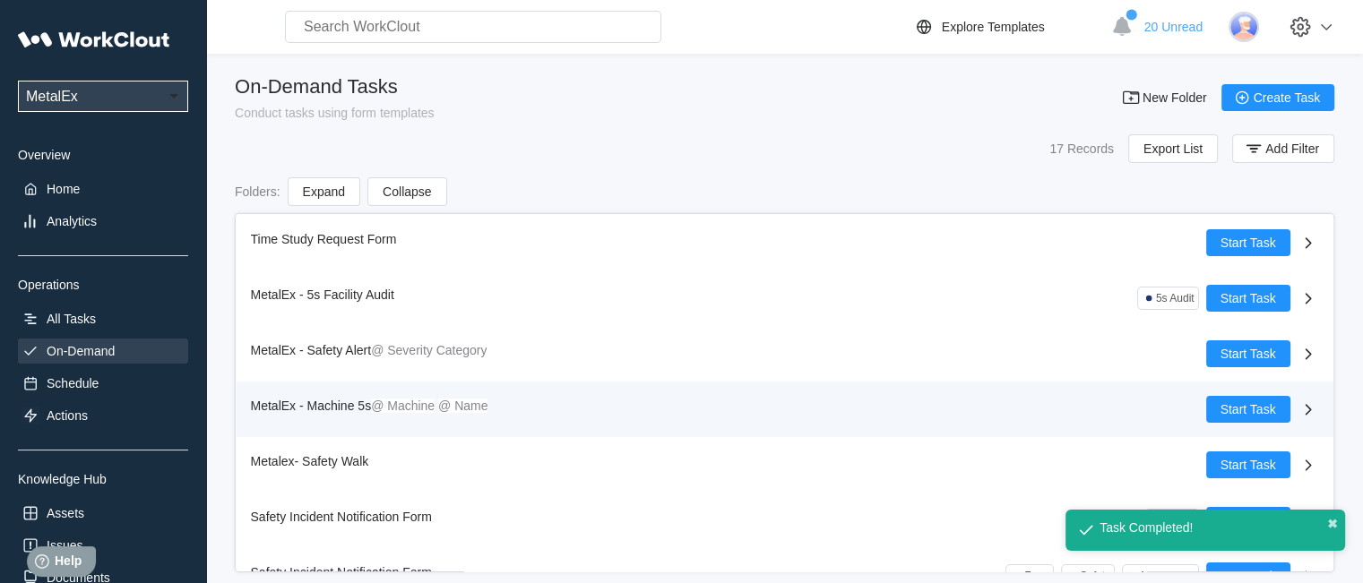
scroll to position [582, 0]
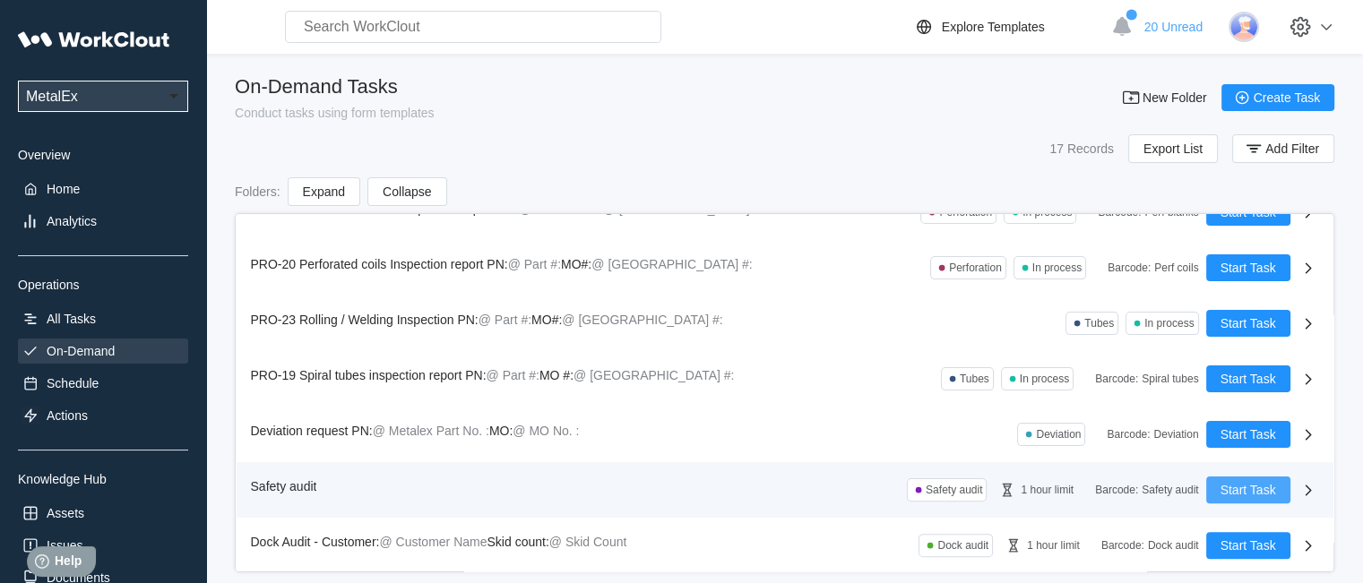
click at [1247, 495] on span "Start Task" at bounding box center [1249, 490] width 56 height 13
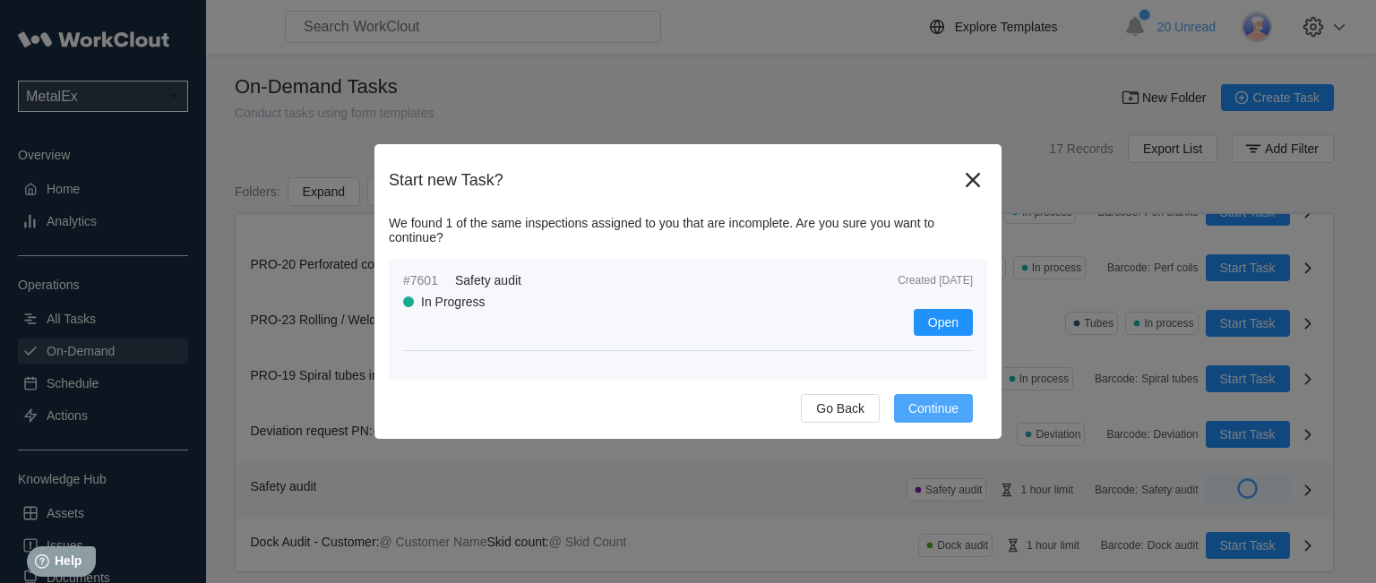
click at [905, 420] on button "Continue" at bounding box center [933, 408] width 79 height 29
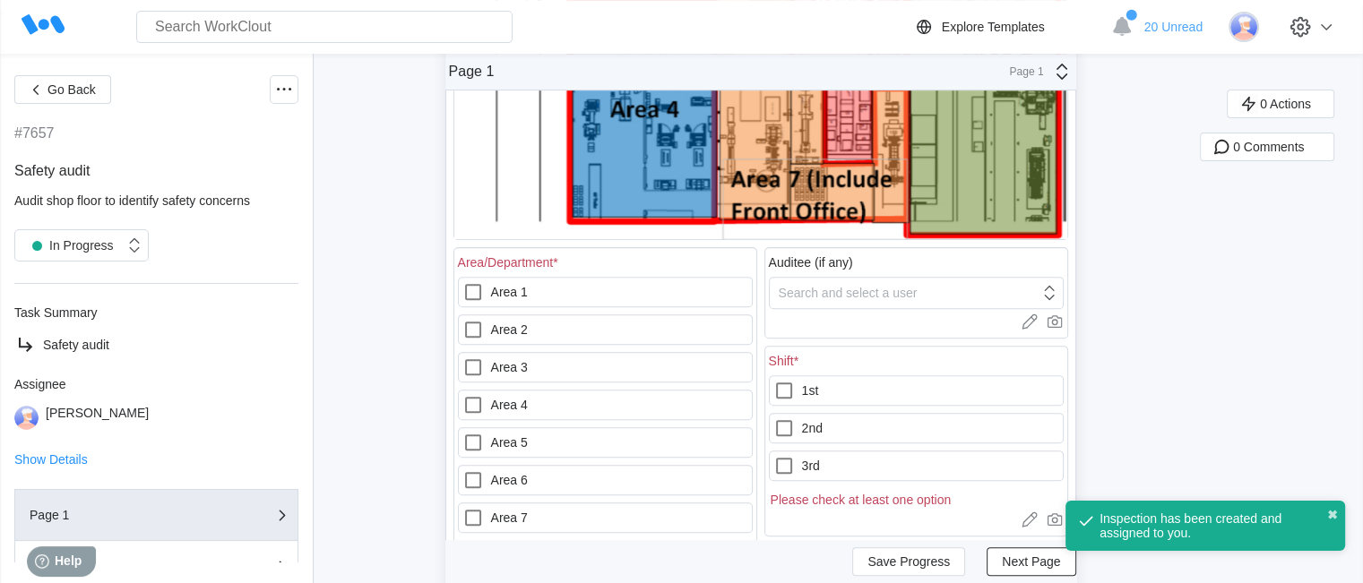
scroll to position [807, 0]
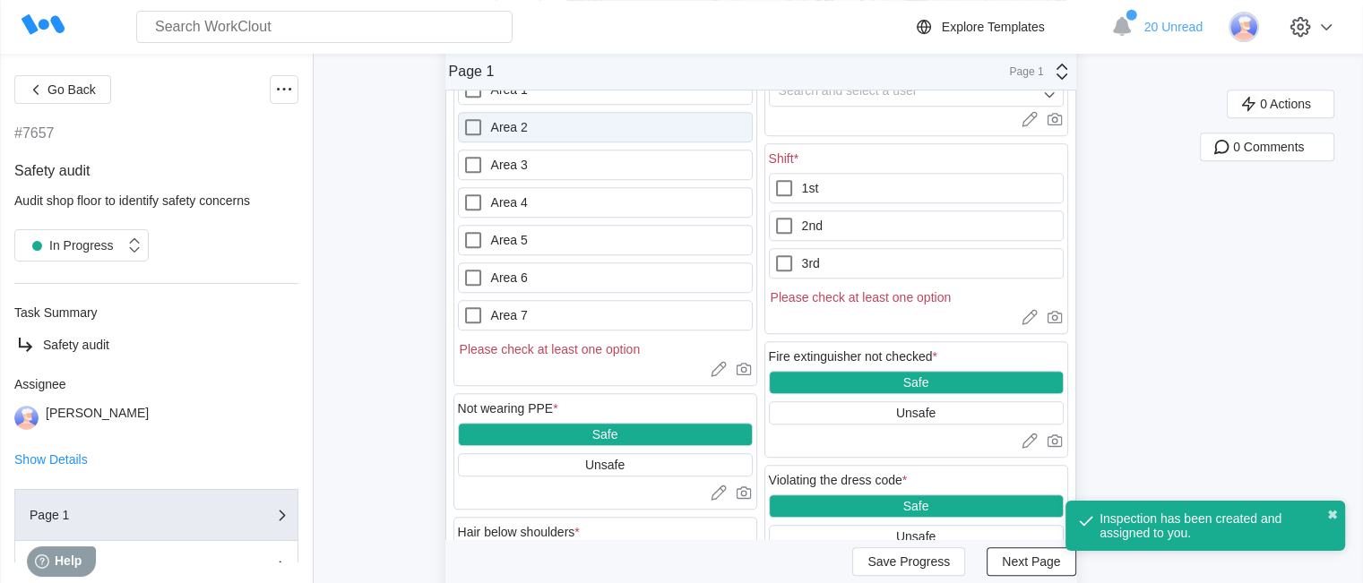
click at [579, 135] on label "Area 2" at bounding box center [605, 127] width 295 height 30
click at [463, 117] on 2 "Area 2" at bounding box center [462, 116] width 1 height 1
checkbox 2 "true"
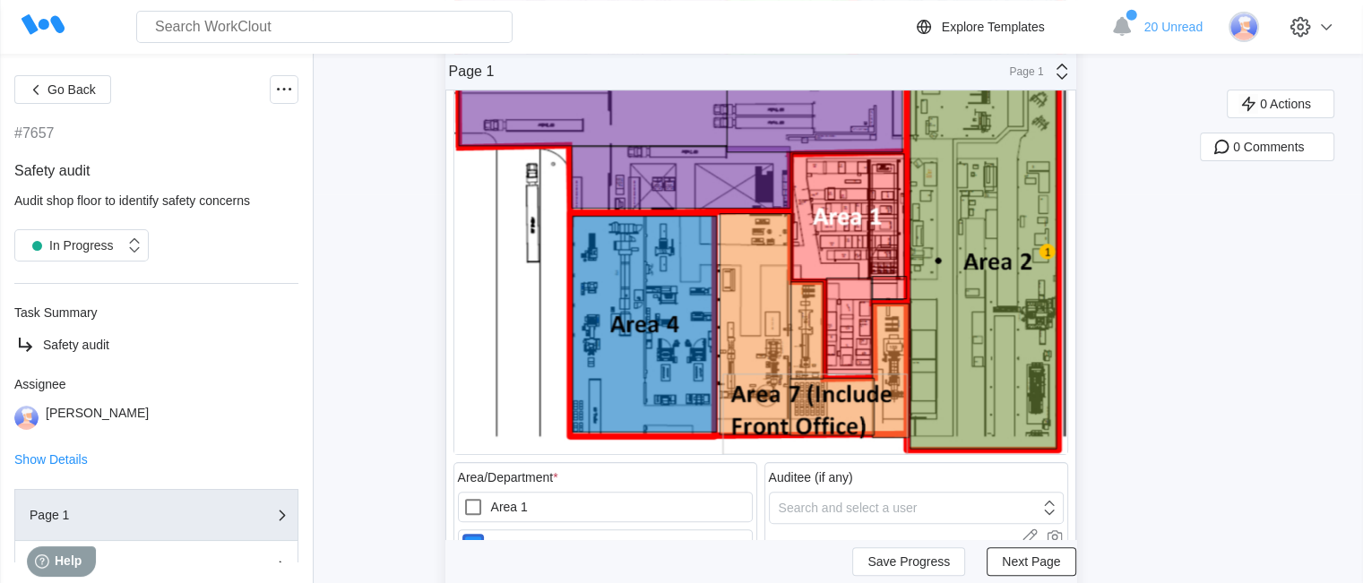
scroll to position [627, 0]
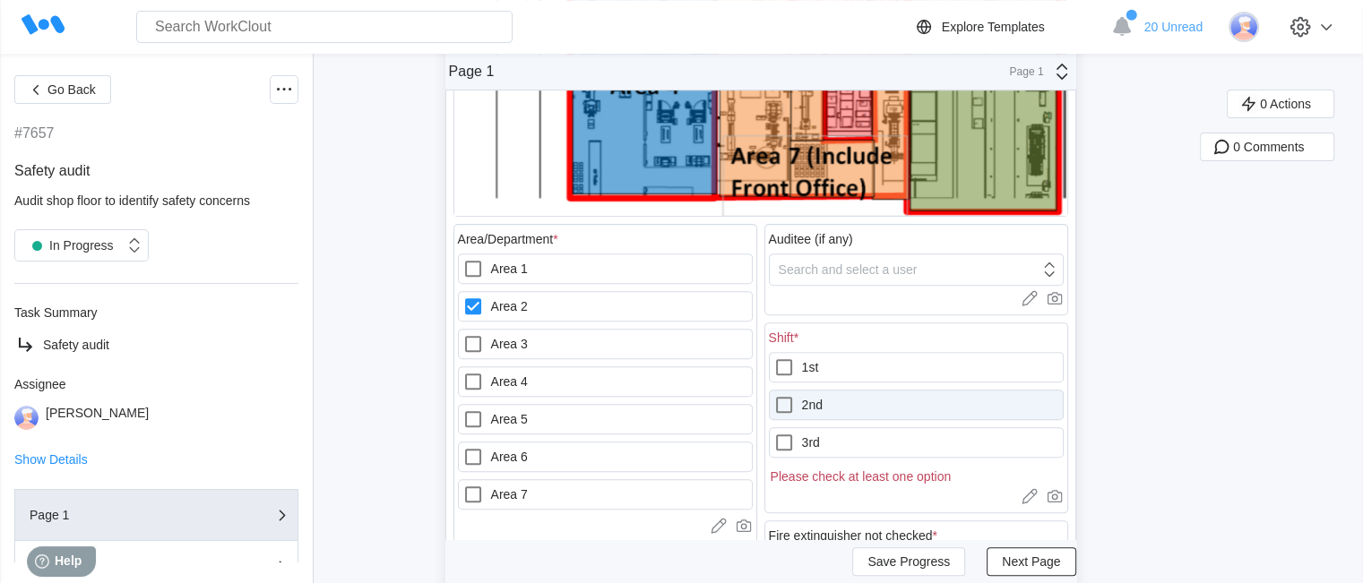
click at [795, 400] on icon at bounding box center [784, 405] width 22 height 22
click at [774, 395] on input "2nd" at bounding box center [773, 394] width 1 height 1
checkbox input "true"
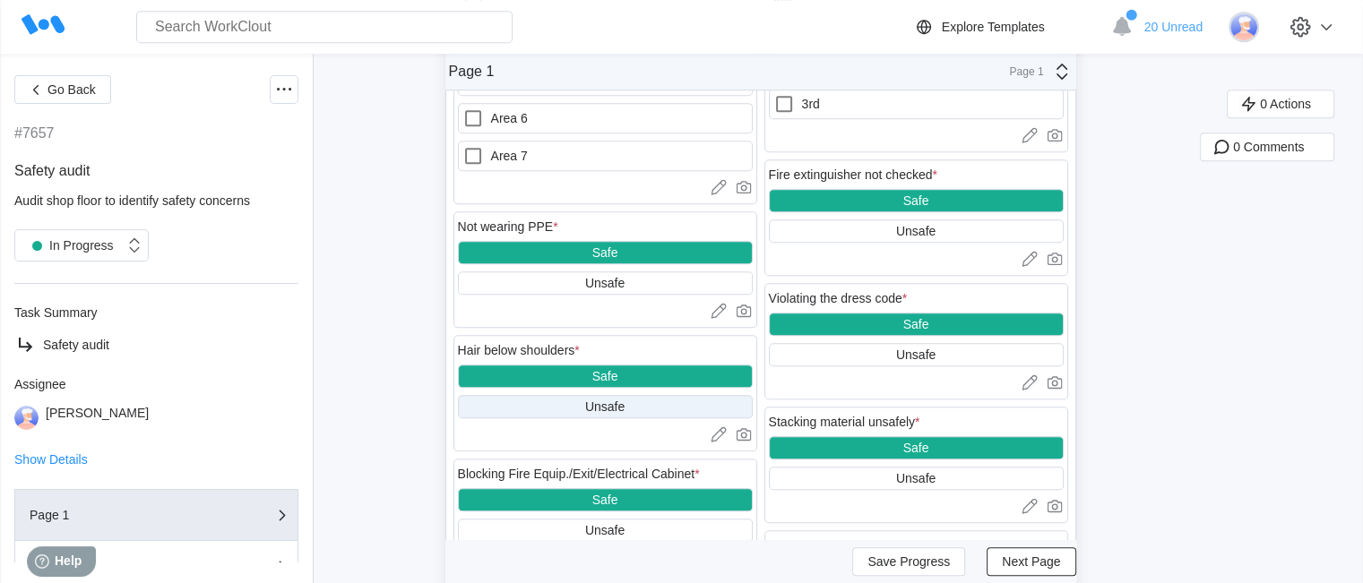
scroll to position [986, 0]
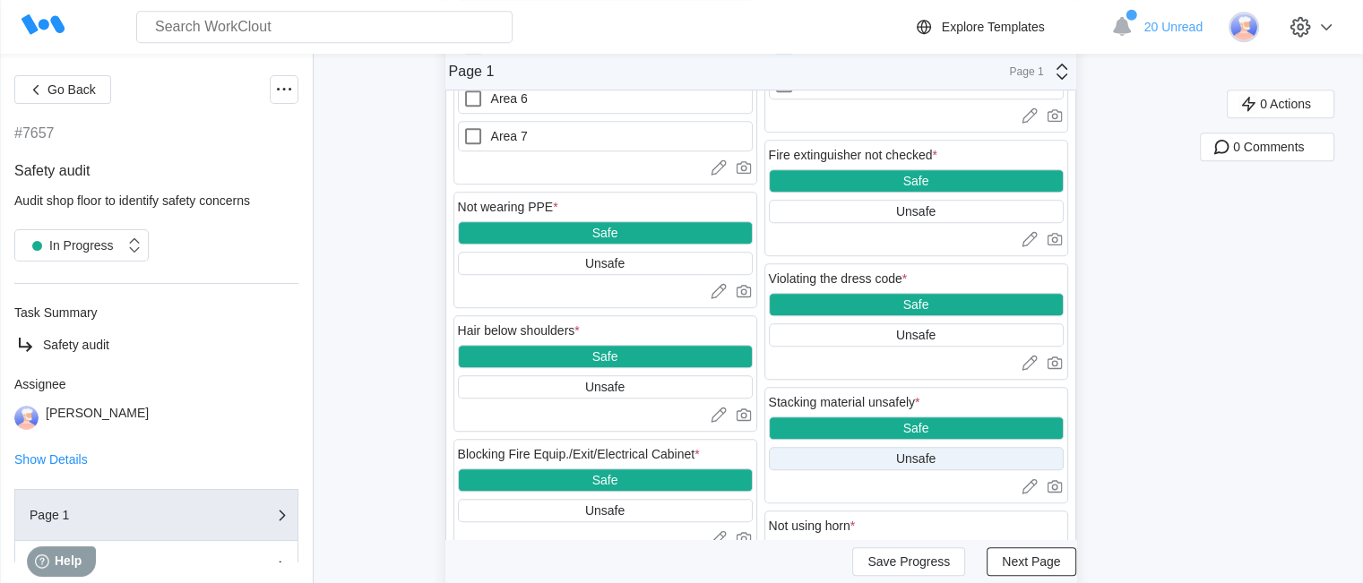
click at [889, 455] on div "Unsafe" at bounding box center [916, 458] width 295 height 23
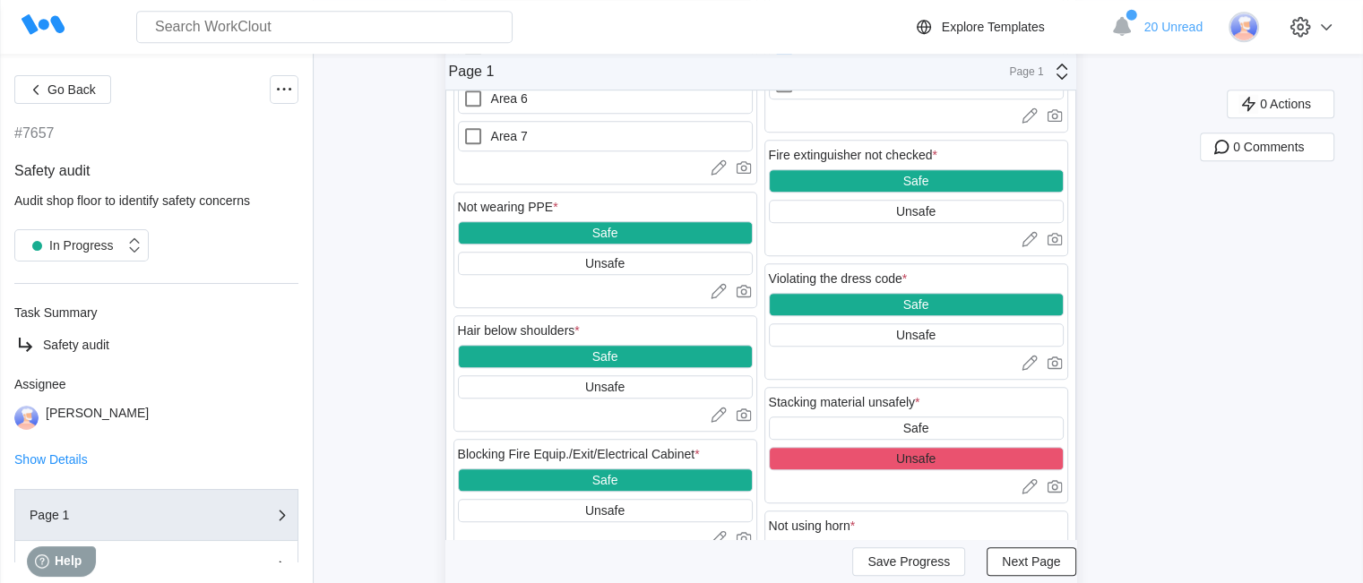
click at [1038, 495] on icon at bounding box center [1030, 487] width 18 height 18
click at [882, 537] on div "Stacking material unsafely * Safe Unsafe Upload images or videos to this field …" at bounding box center [916, 462] width 304 height 151
click at [886, 516] on textarea at bounding box center [916, 516] width 295 height 34
type textarea "f"
type textarea "x"
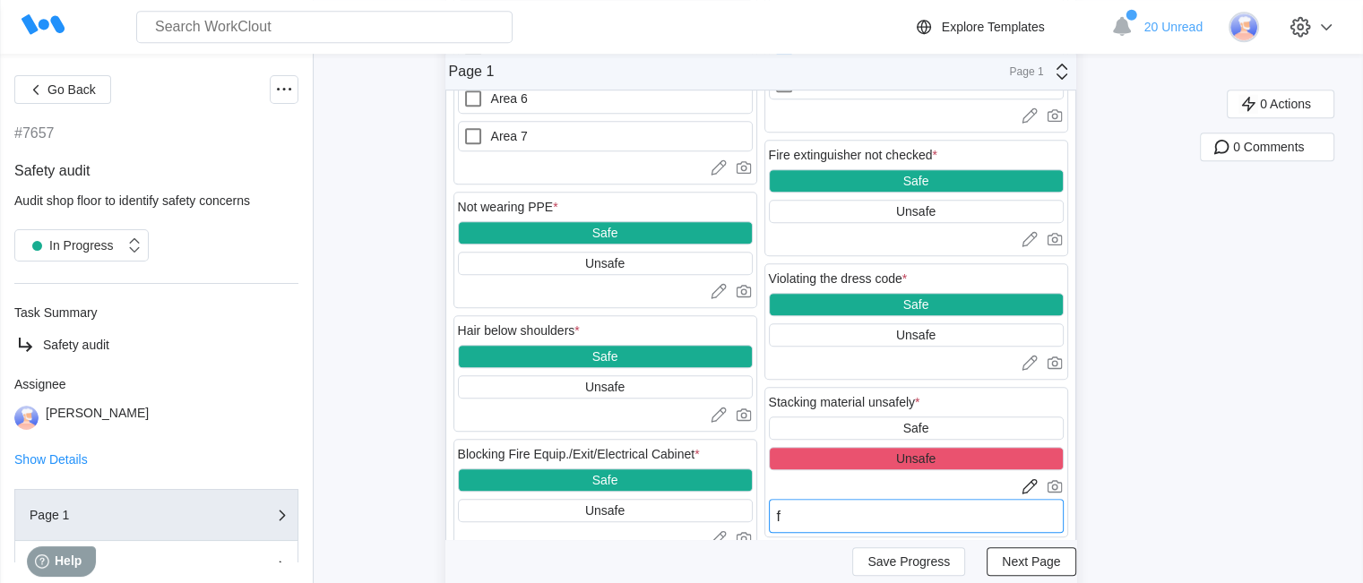
type textarea "fo"
type textarea "x"
type textarea "fou"
type textarea "x"
type textarea "foun"
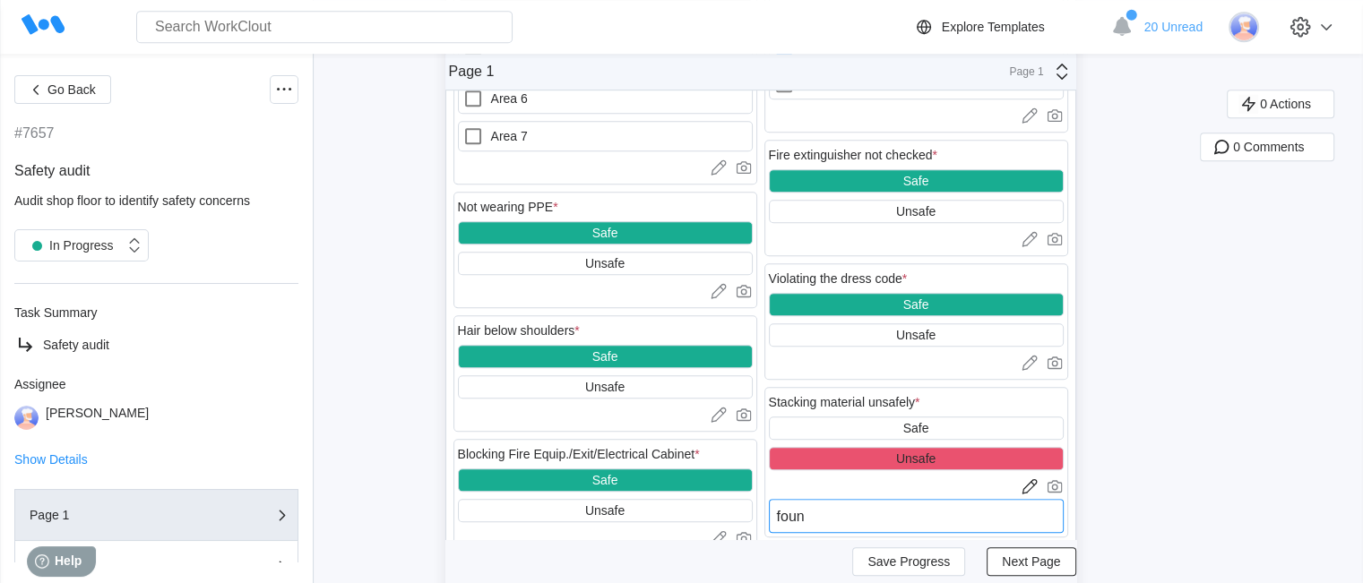
type textarea "x"
type textarea "found"
type textarea "x"
type textarea "found"
type textarea "x"
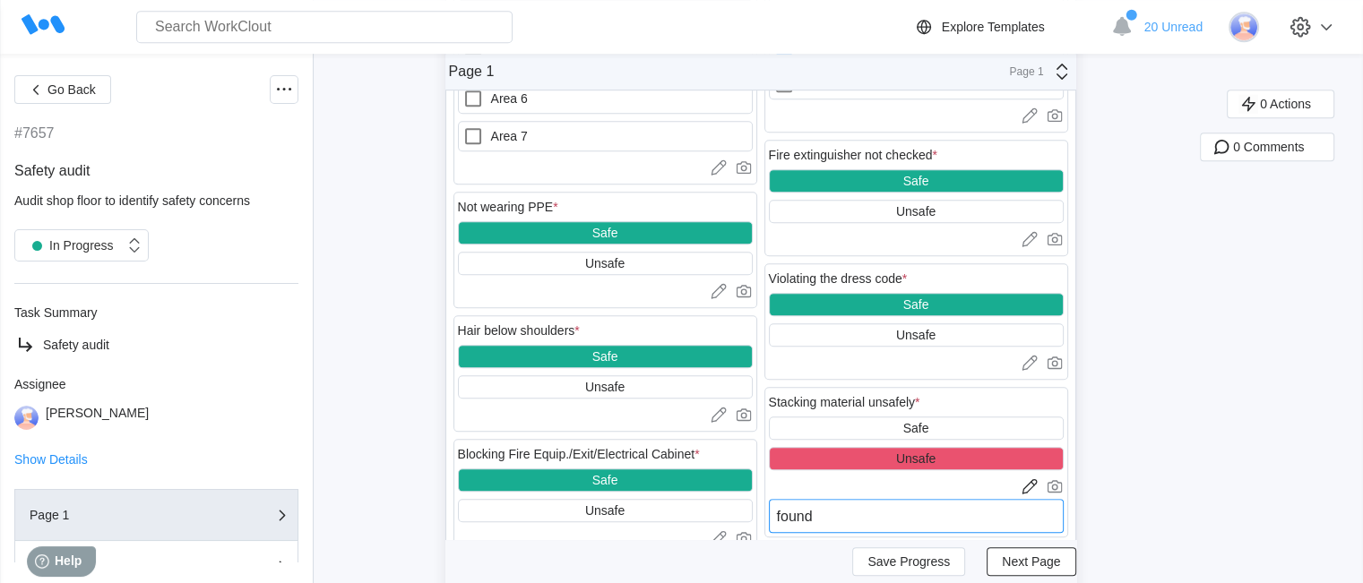
type textarea "found a"
type textarea "x"
type textarea "found a"
type textarea "x"
type textarea "found a l"
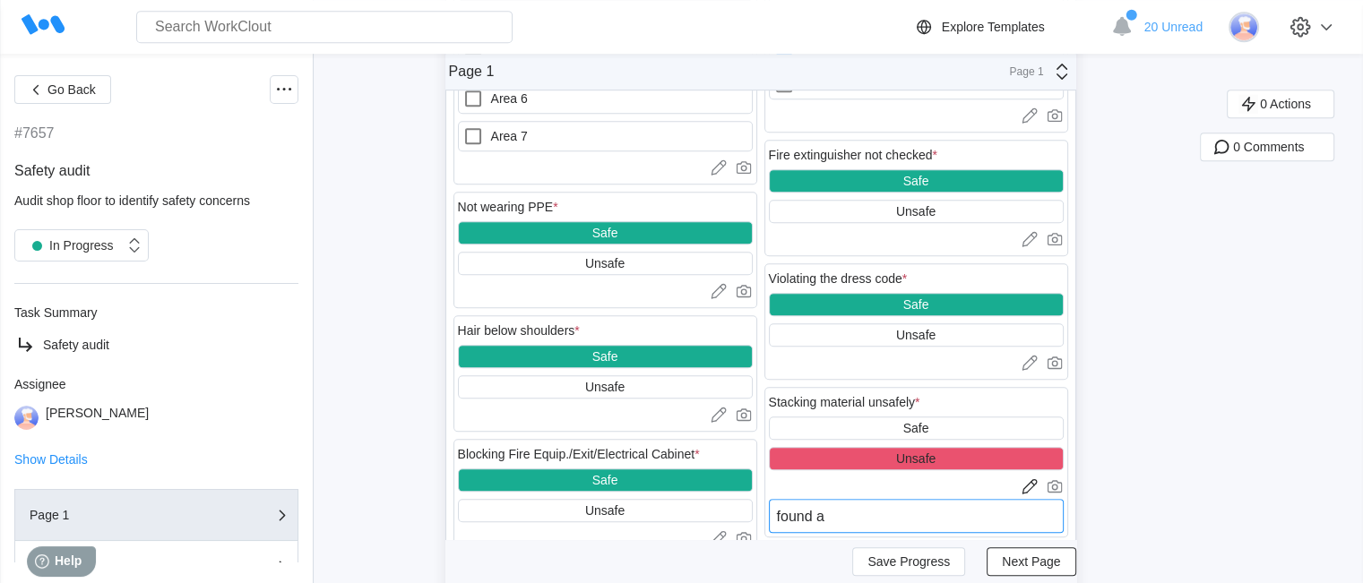
type textarea "x"
type textarea "found a lo"
type textarea "x"
type textarea "found a loa"
type textarea "x"
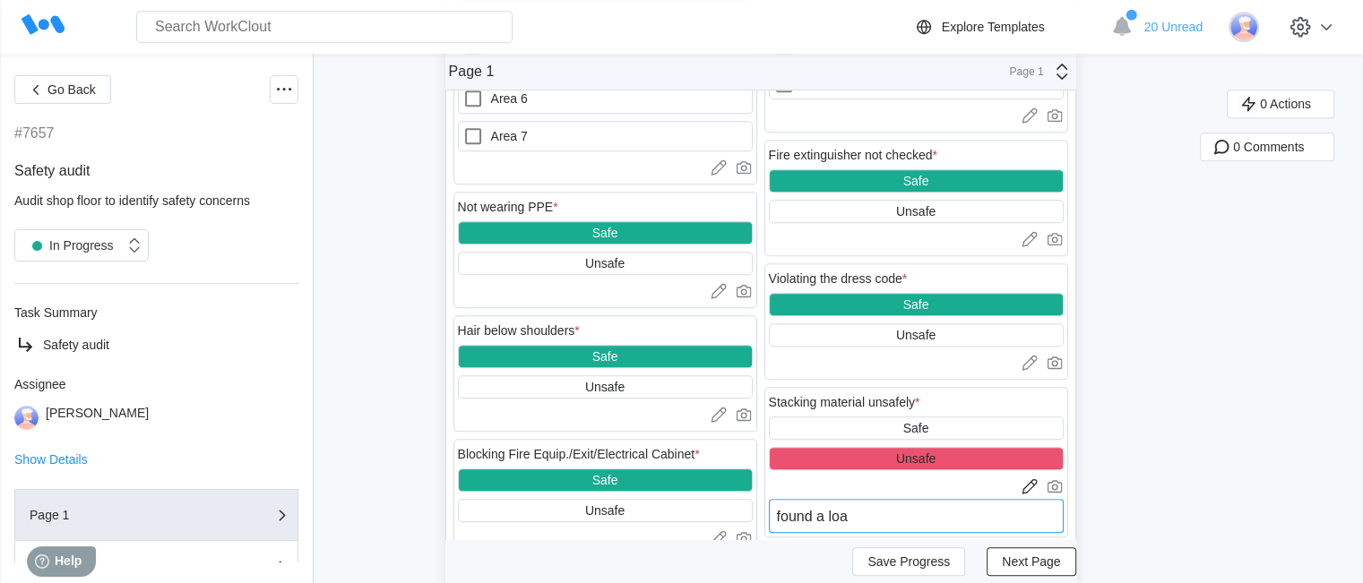
type textarea "found a load"
type textarea "x"
type textarea "found a load"
type textarea "x"
type textarea "found a load s"
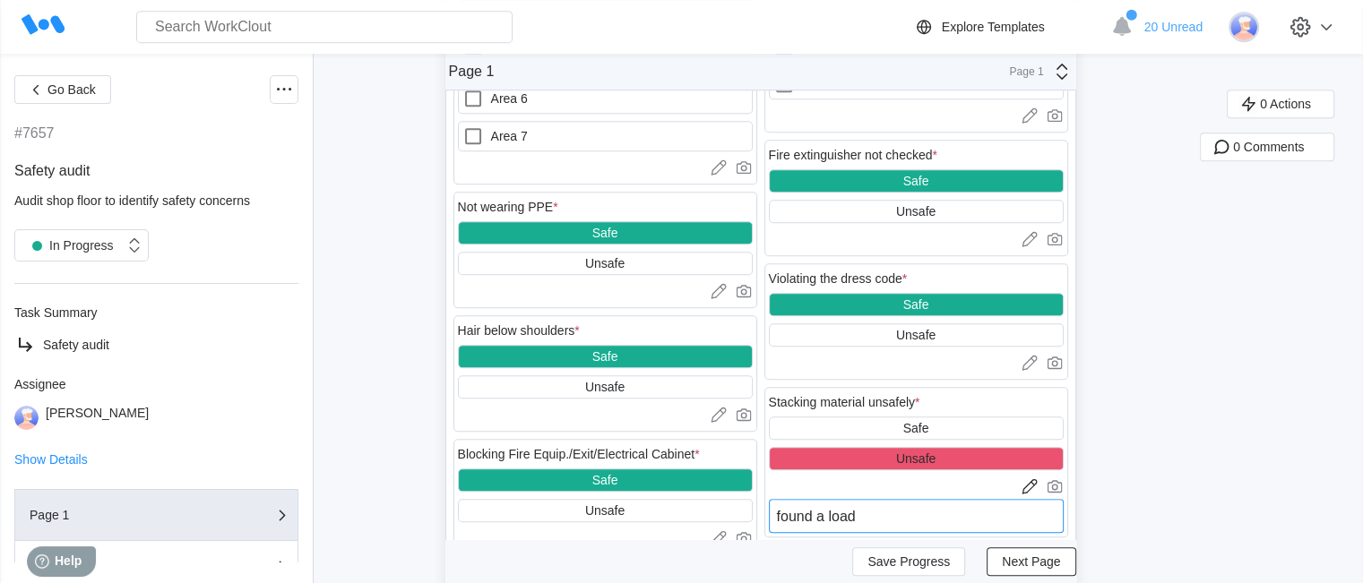
type textarea "x"
type textarea "found a load st"
type textarea "x"
type textarea "found a load sta"
type textarea "x"
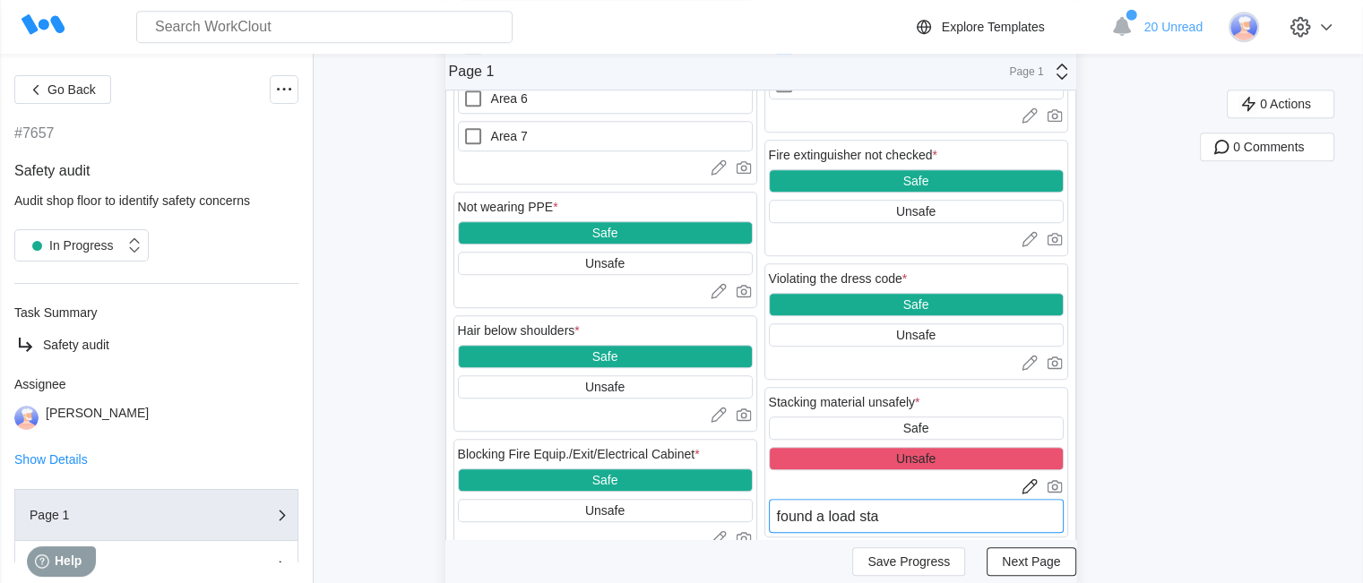
type textarea "found a load stac"
type textarea "x"
type textarea "found a load stack"
type textarea "x"
type textarea "found a load stacke"
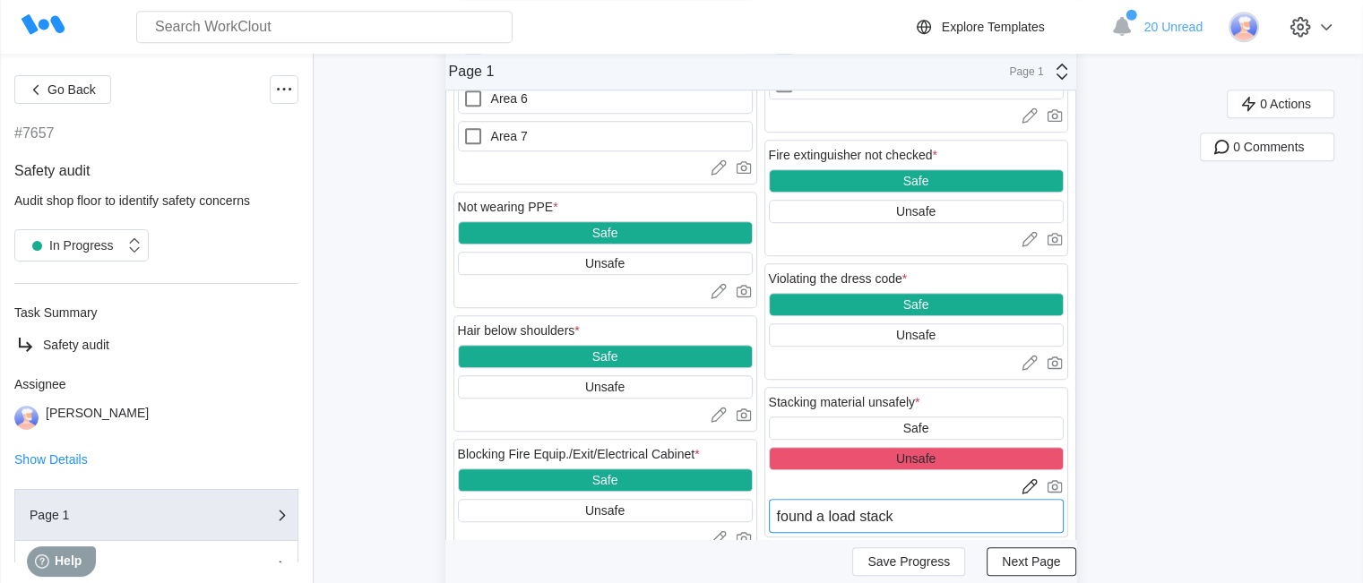
type textarea "x"
type textarea "found a load stacked"
type textarea "x"
type textarea "found a load stacked"
type textarea "x"
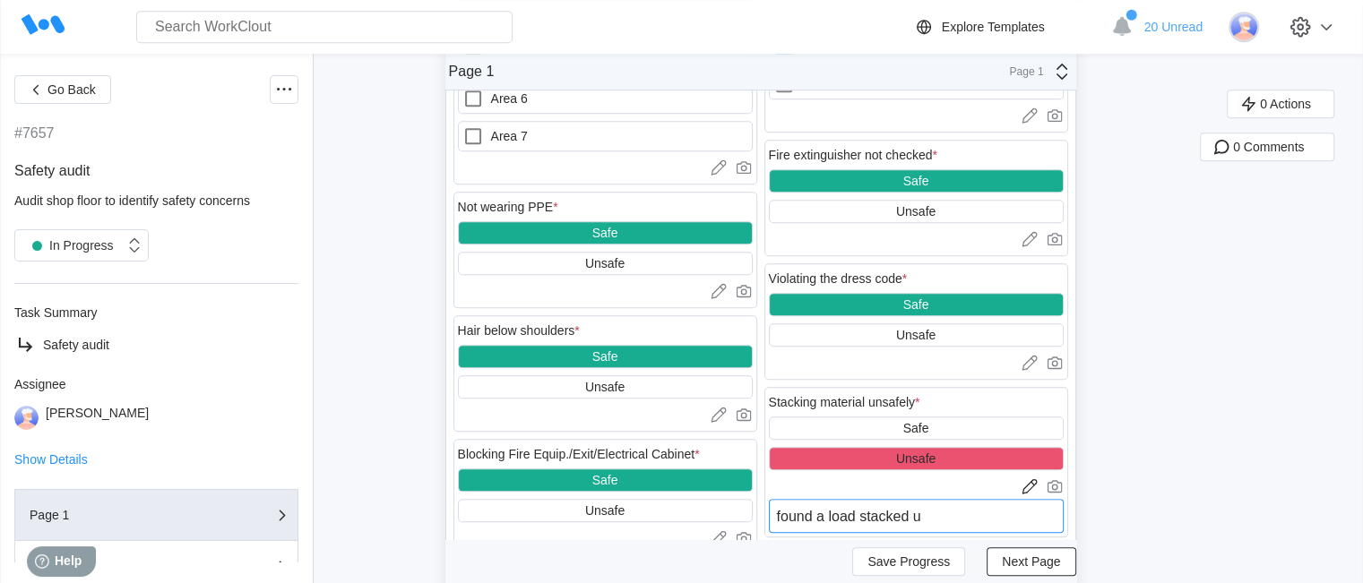
type textarea "found a load stacked ui"
type textarea "x"
type textarea "found a load stacked uin"
type textarea "x"
type textarea "found a load stacked uin"
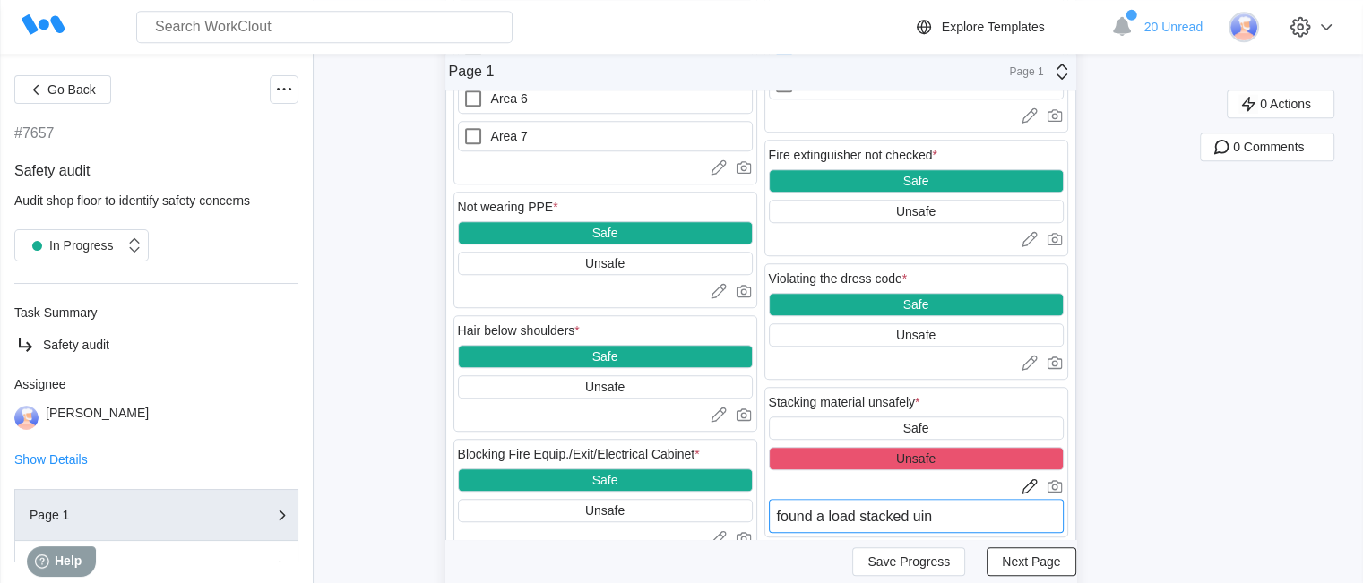
type textarea "x"
type textarea "found a load stacked uin s"
type textarea "x"
type textarea "found a load stacked uin"
type textarea "x"
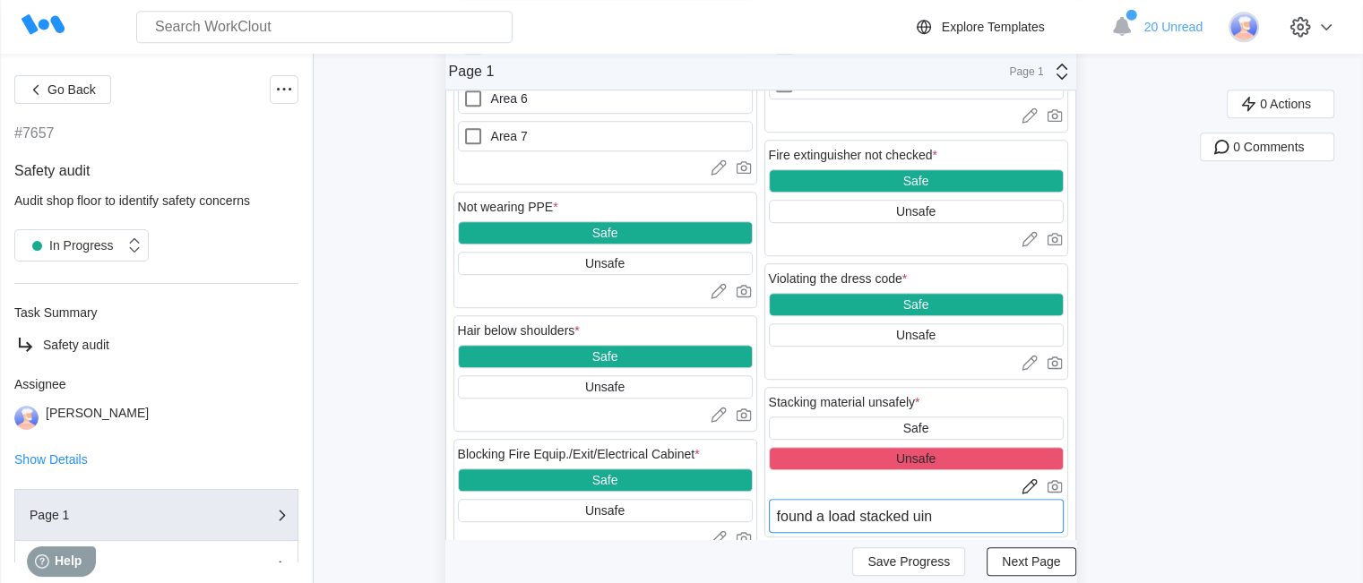
type textarea "found a load stacked uin"
type textarea "x"
type textarea "found a load stacked ui"
type textarea "x"
type textarea "found a load stacked u"
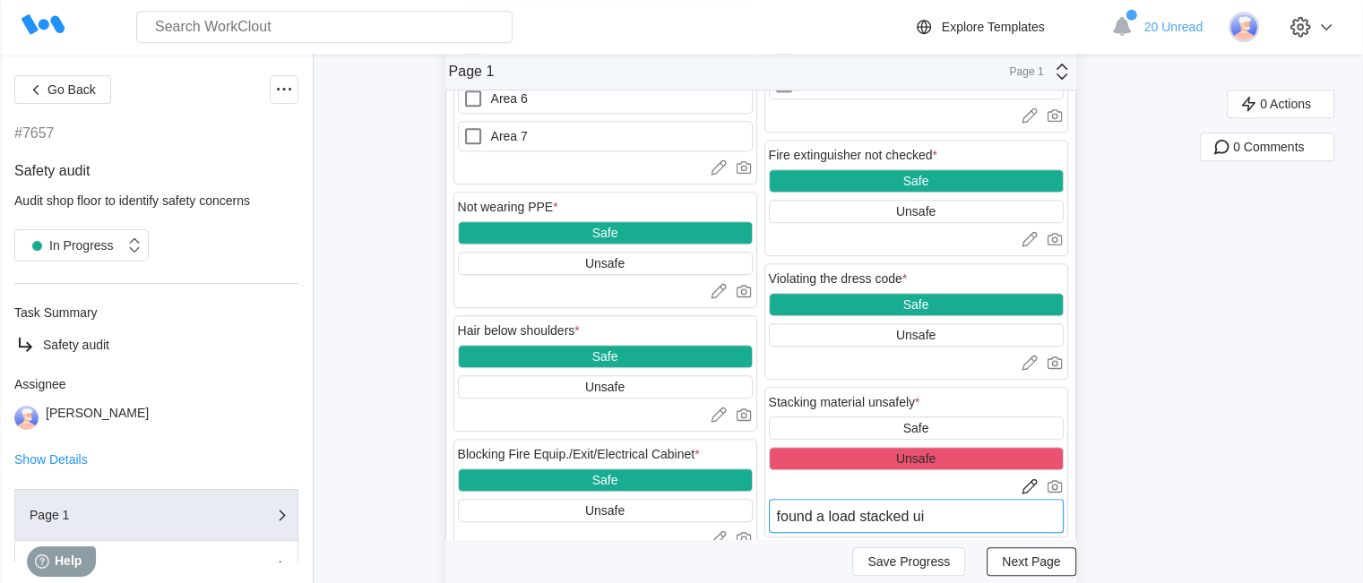
type textarea "x"
type textarea "found a load stacked un"
type textarea "x"
type textarea "found a load stacked un"
type textarea "x"
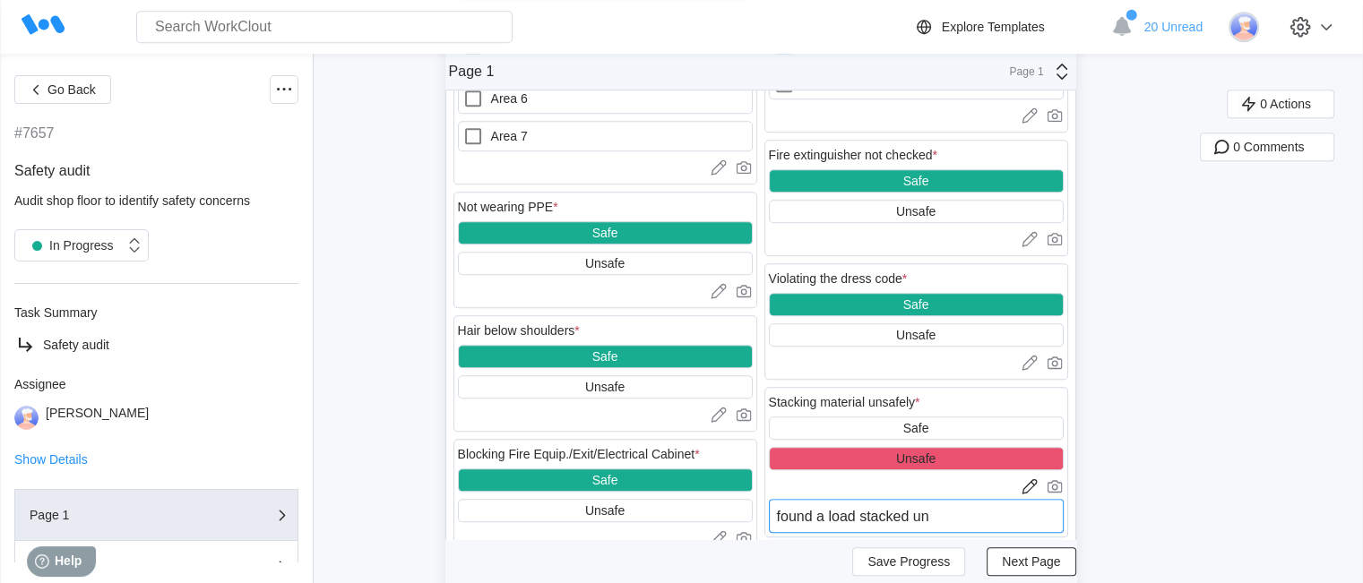
type textarea "found a load stacked un s"
type textarea "x"
type textarea "found a load stacked un sa"
type textarea "x"
type textarea "found a load stacked un saf"
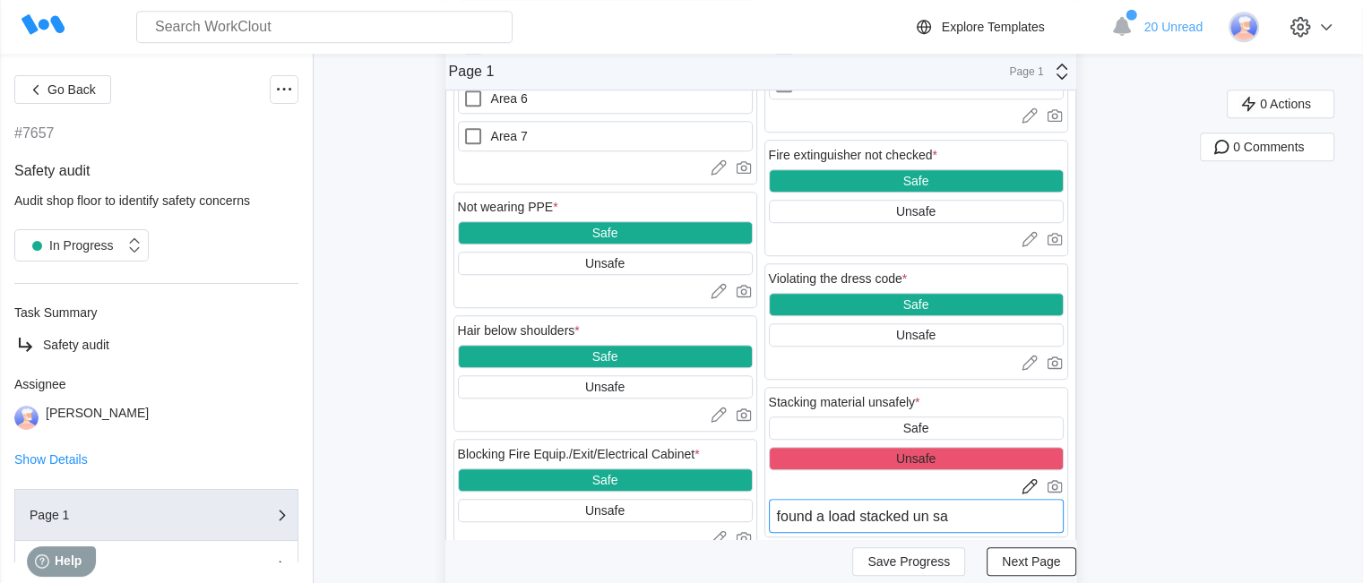
type textarea "x"
type textarea "found a load stacked un safe"
type textarea "x"
type textarea "found a load stacked un safel"
type textarea "x"
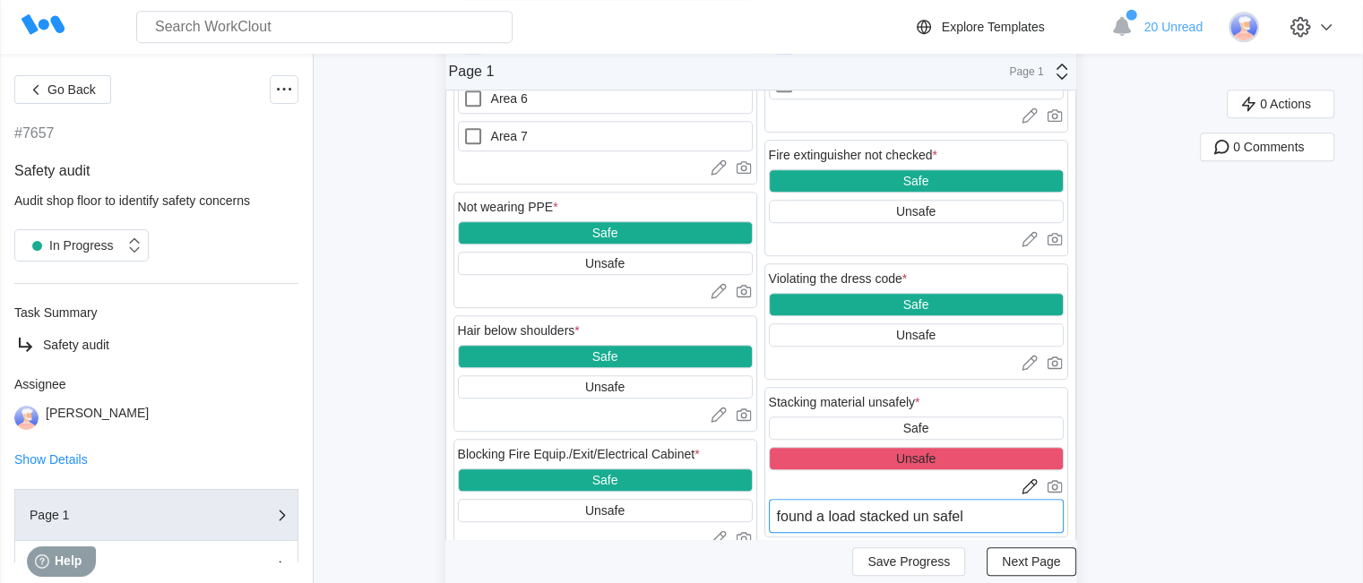
type textarea "found a load stacked un safely"
type textarea "x"
type textarea "found a load stacked un safely"
type textarea "x"
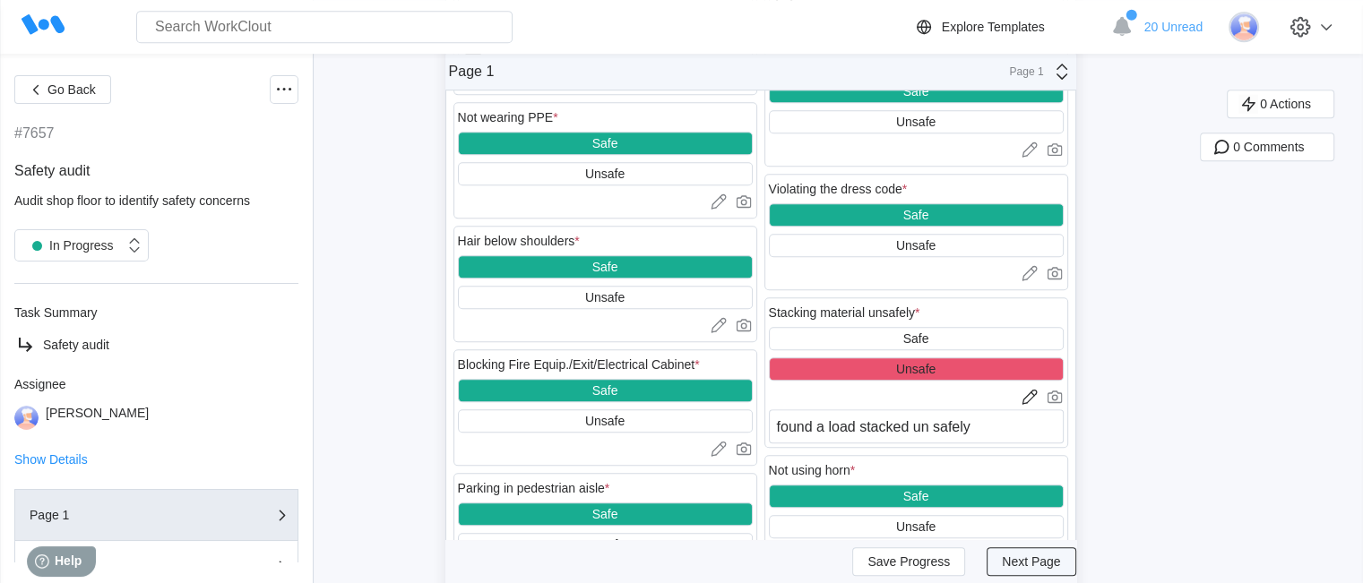
click at [1048, 558] on span "Next Page" at bounding box center [1031, 562] width 58 height 13
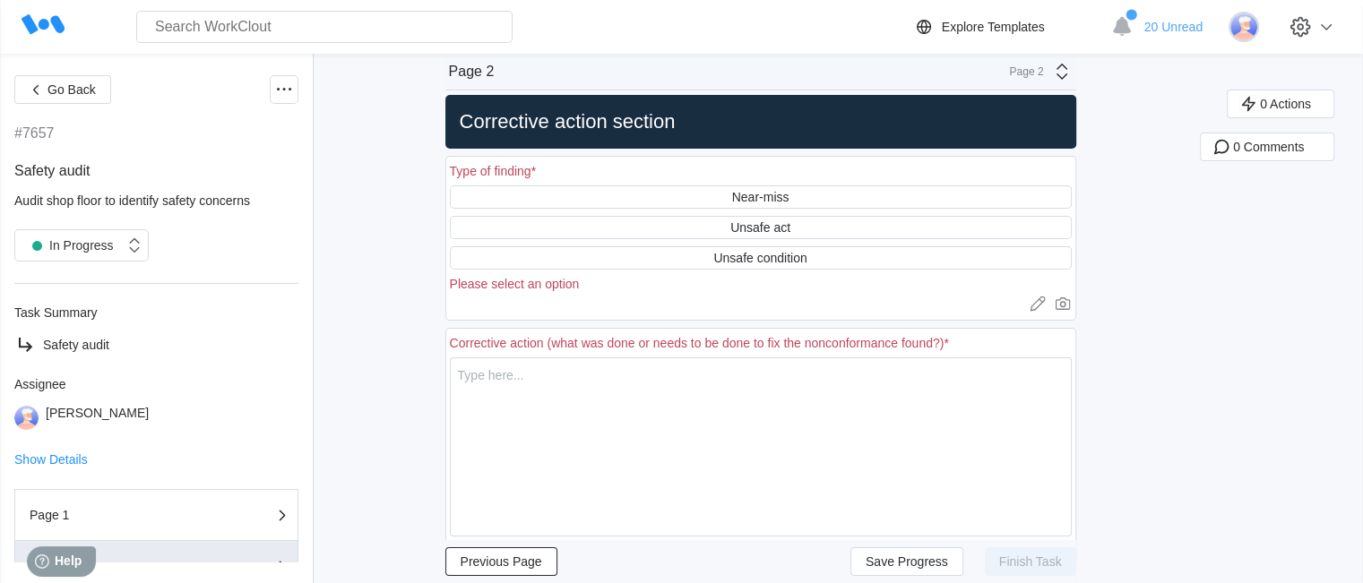
scroll to position [0, 0]
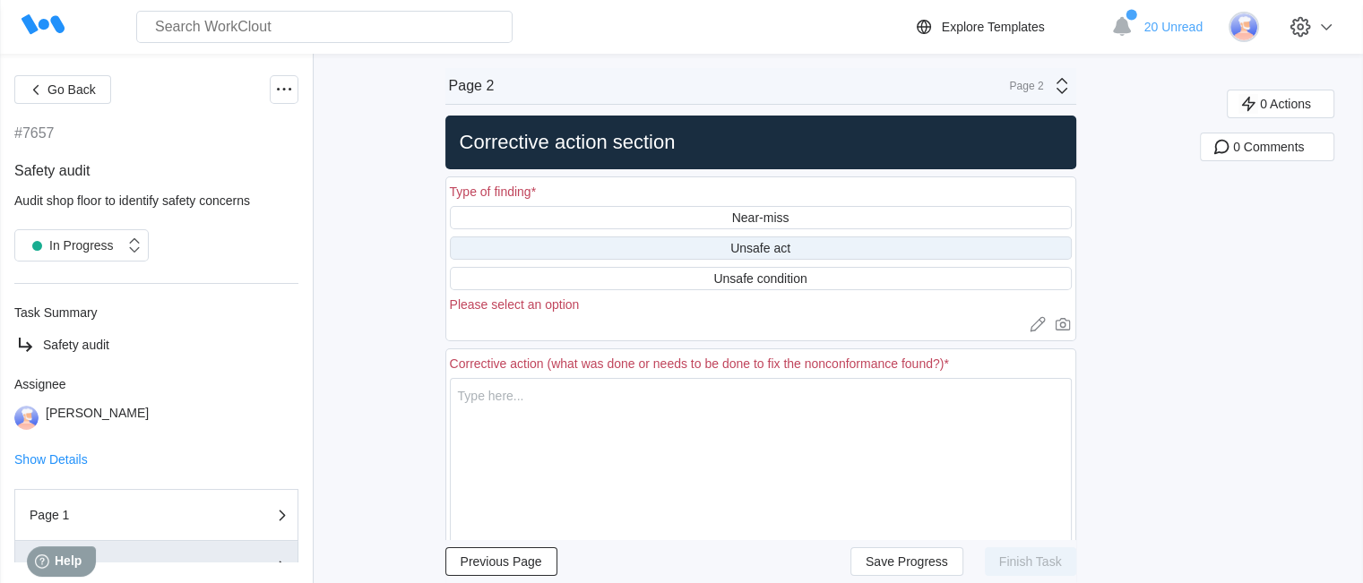
click at [803, 254] on div "Unsafe act" at bounding box center [761, 248] width 622 height 23
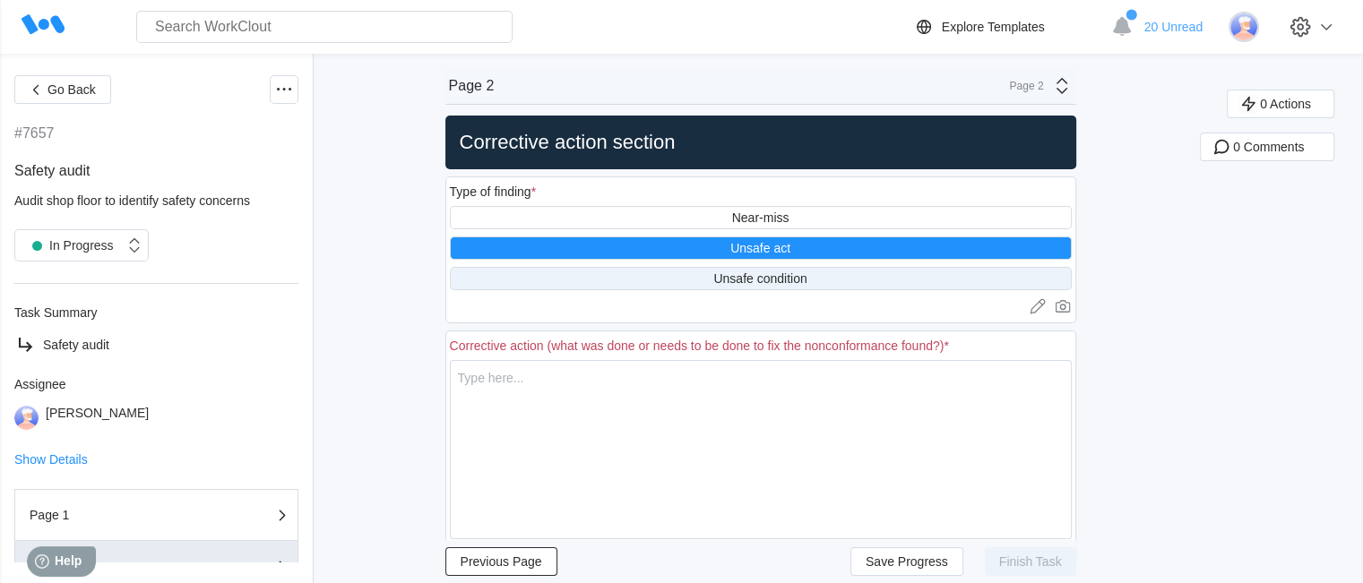
click at [778, 279] on div "Unsafe condition" at bounding box center [759, 279] width 93 height 14
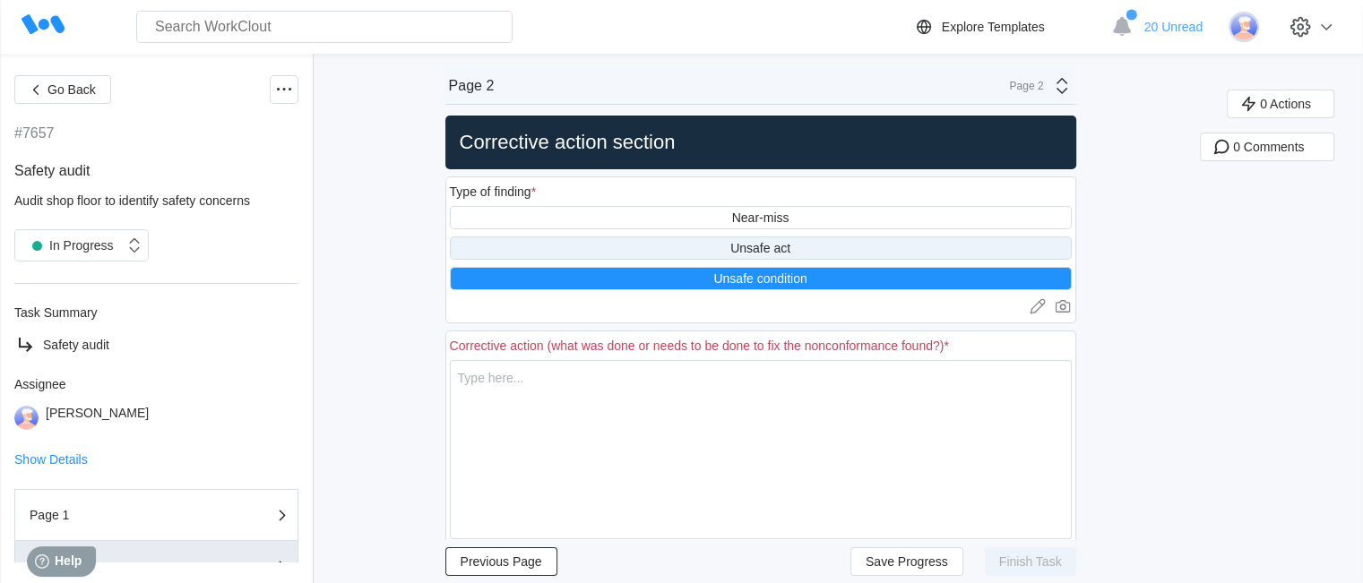
click at [792, 256] on div "Unsafe act" at bounding box center [761, 248] width 622 height 23
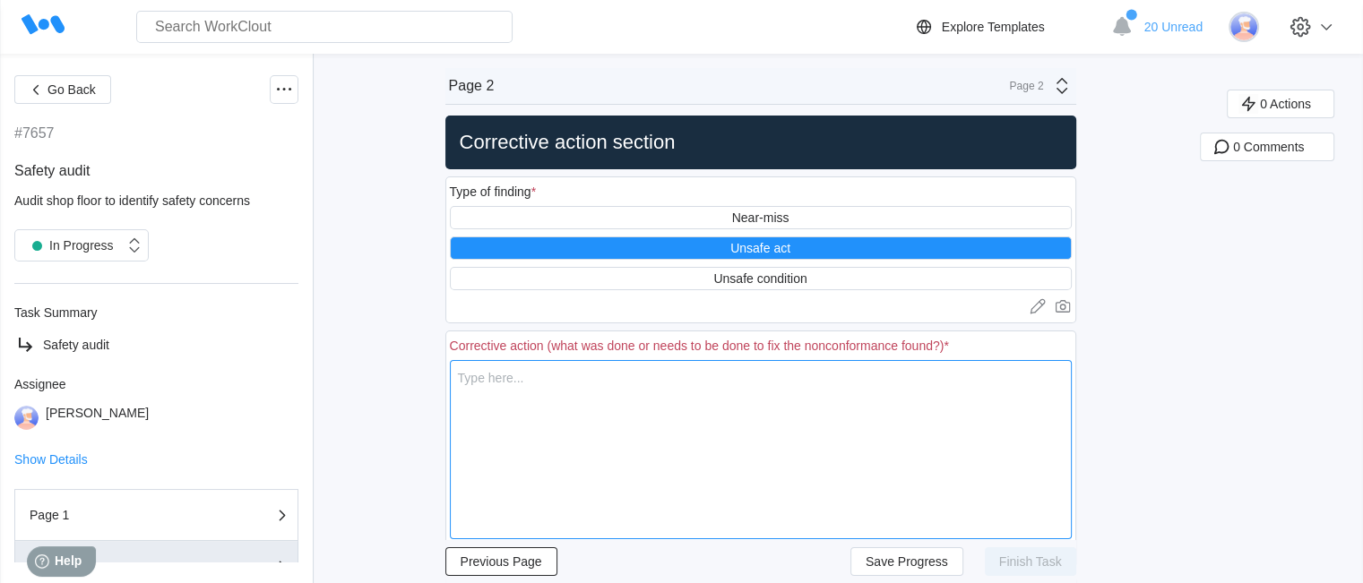
click at [681, 432] on textarea at bounding box center [761, 449] width 622 height 179
type textarea "f"
type textarea "x"
type textarea "fi"
type textarea "x"
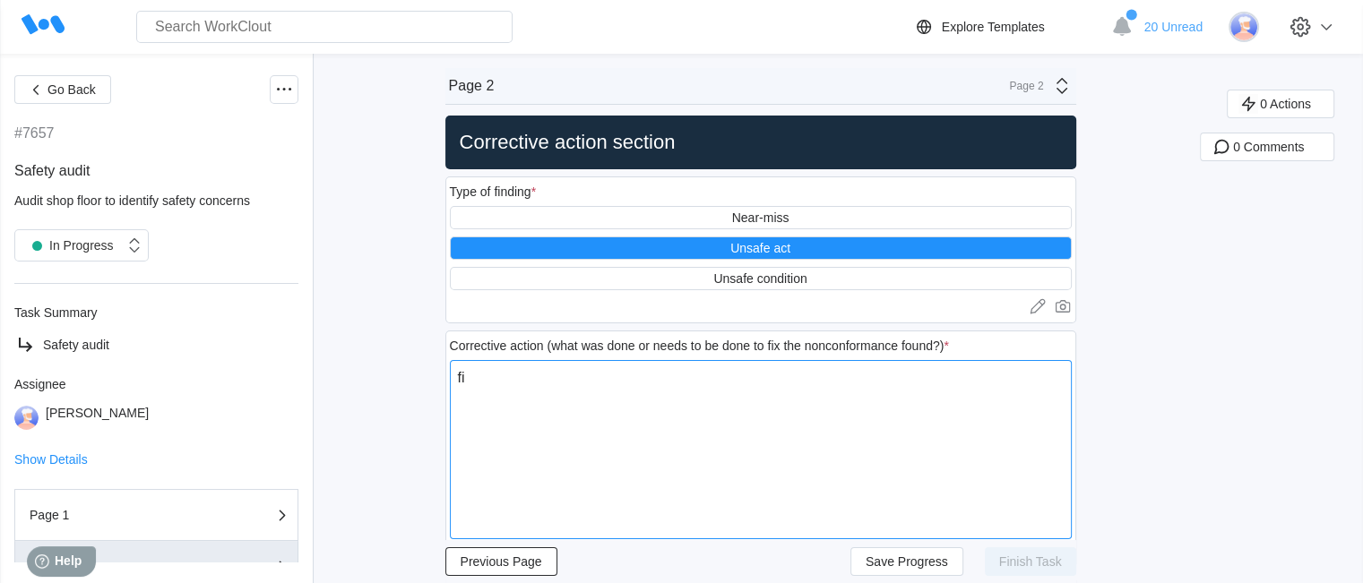
type textarea "fix"
type textarea "x"
type textarea "fix"
type textarea "x"
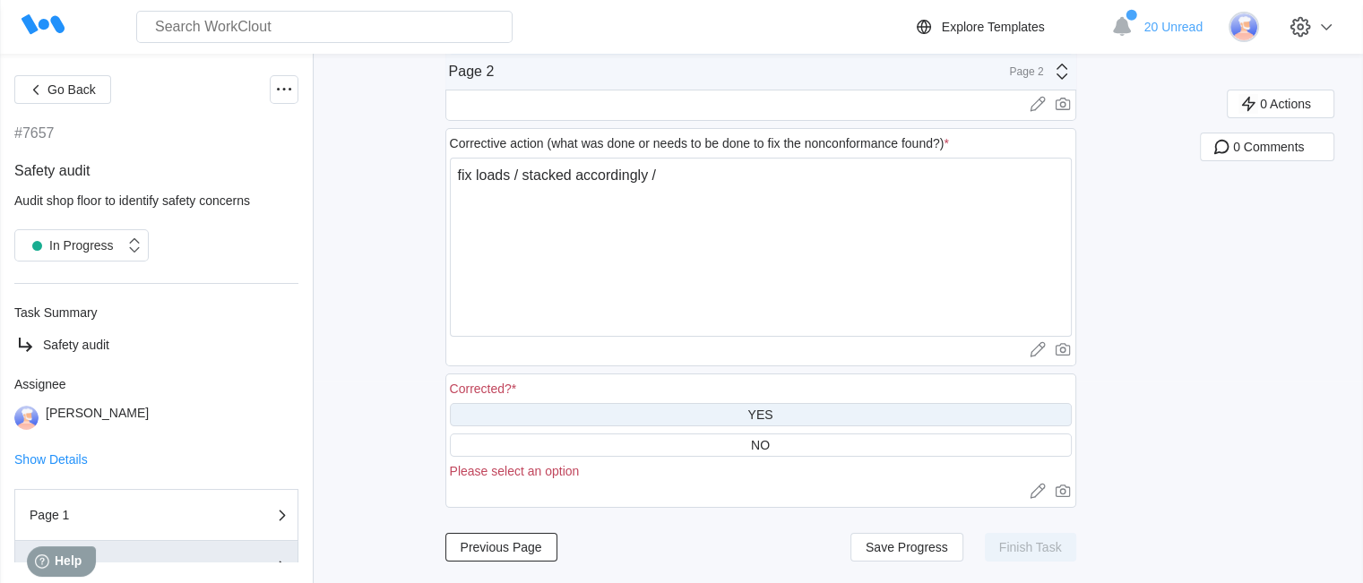
click at [689, 422] on div "YES" at bounding box center [761, 414] width 622 height 23
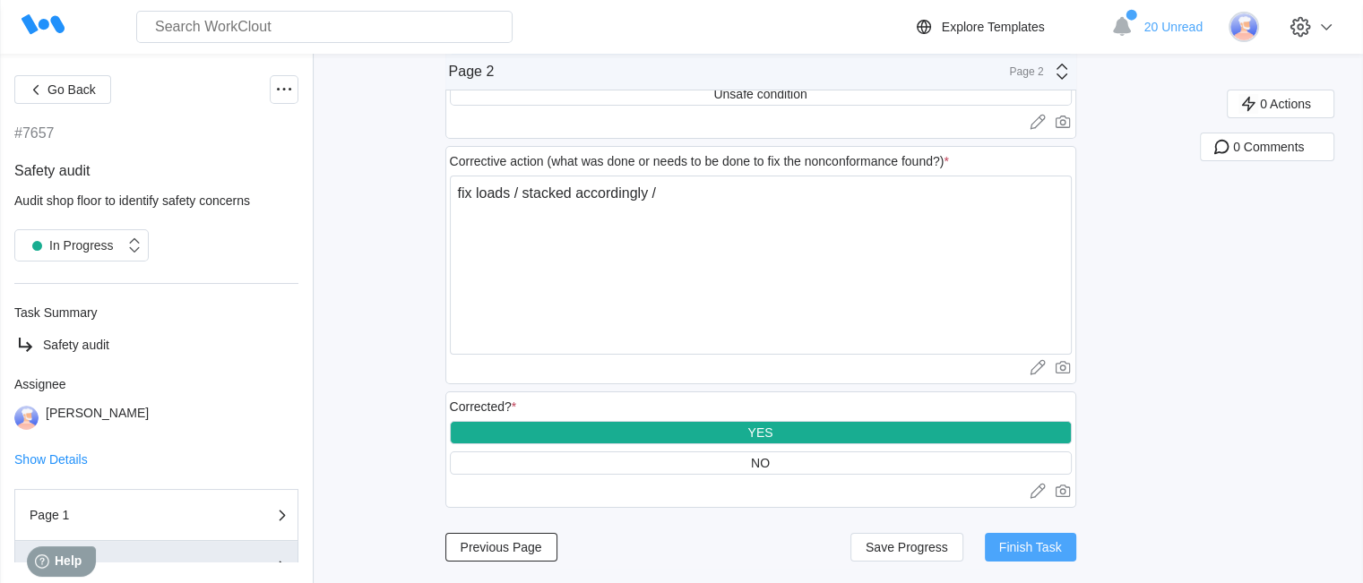
click at [1004, 539] on button "Finish Task" at bounding box center [1030, 547] width 91 height 29
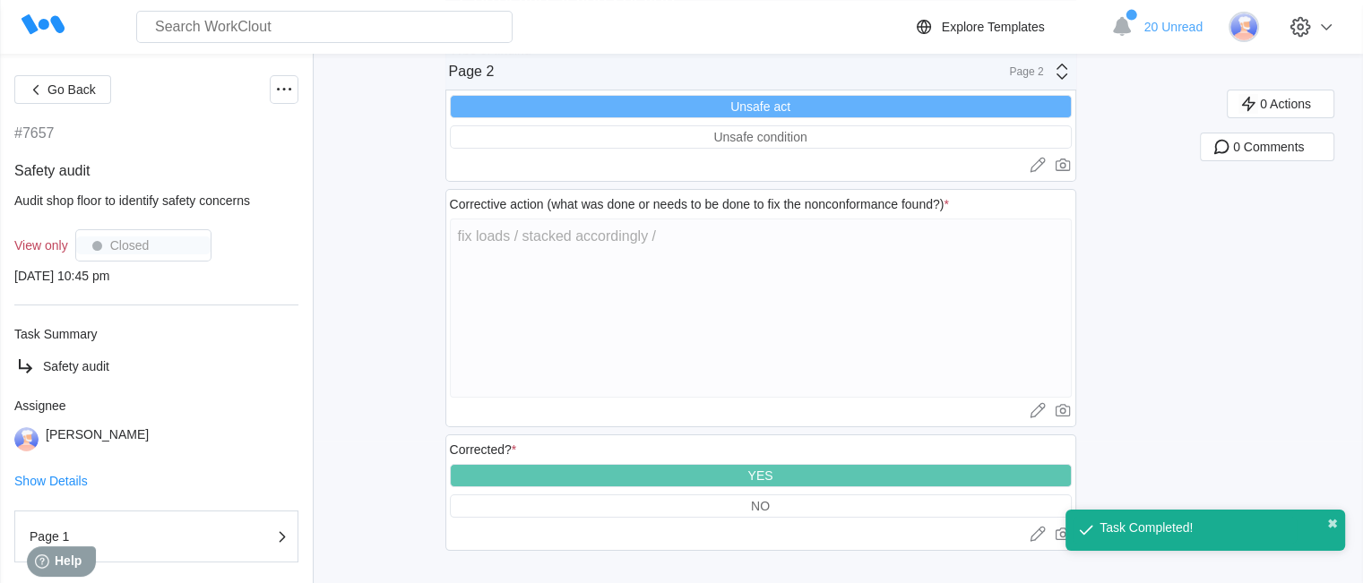
scroll to position [0, 0]
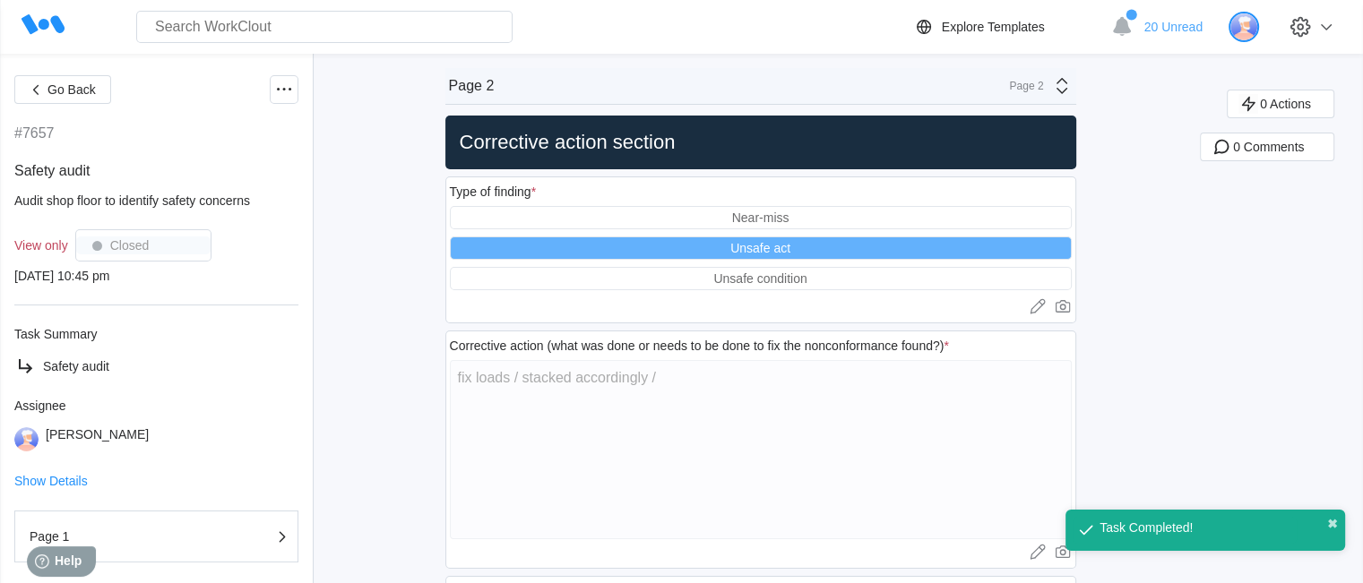
click at [1259, 25] on img at bounding box center [1244, 27] width 30 height 30
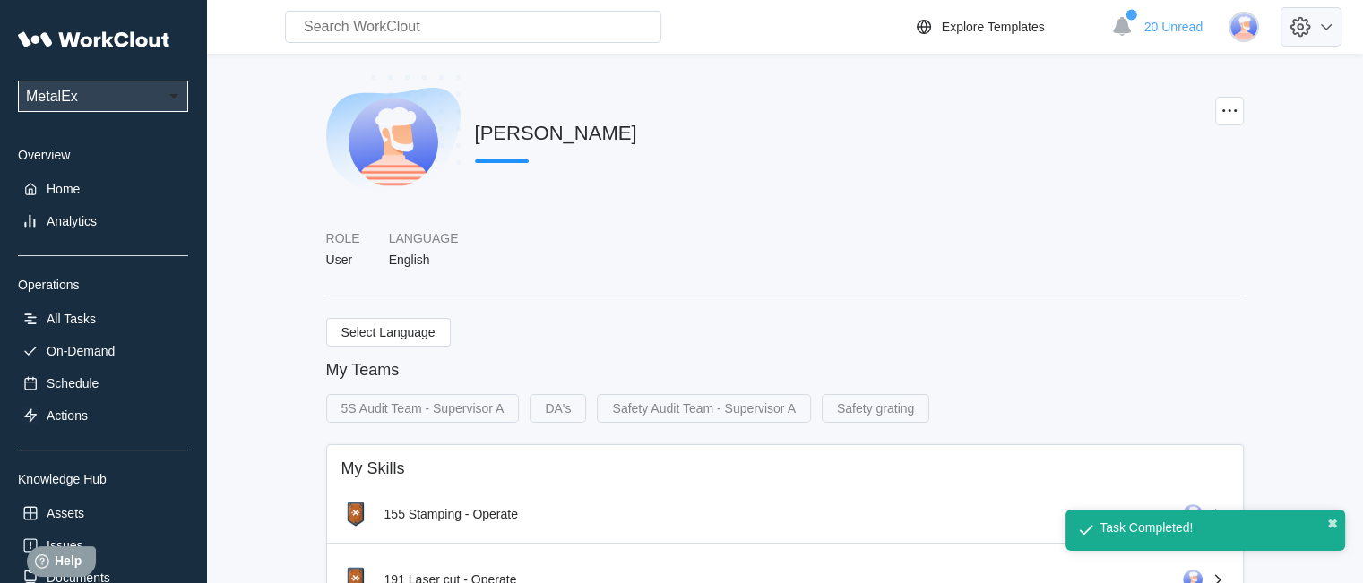
click at [1303, 24] on icon at bounding box center [1300, 27] width 30 height 30
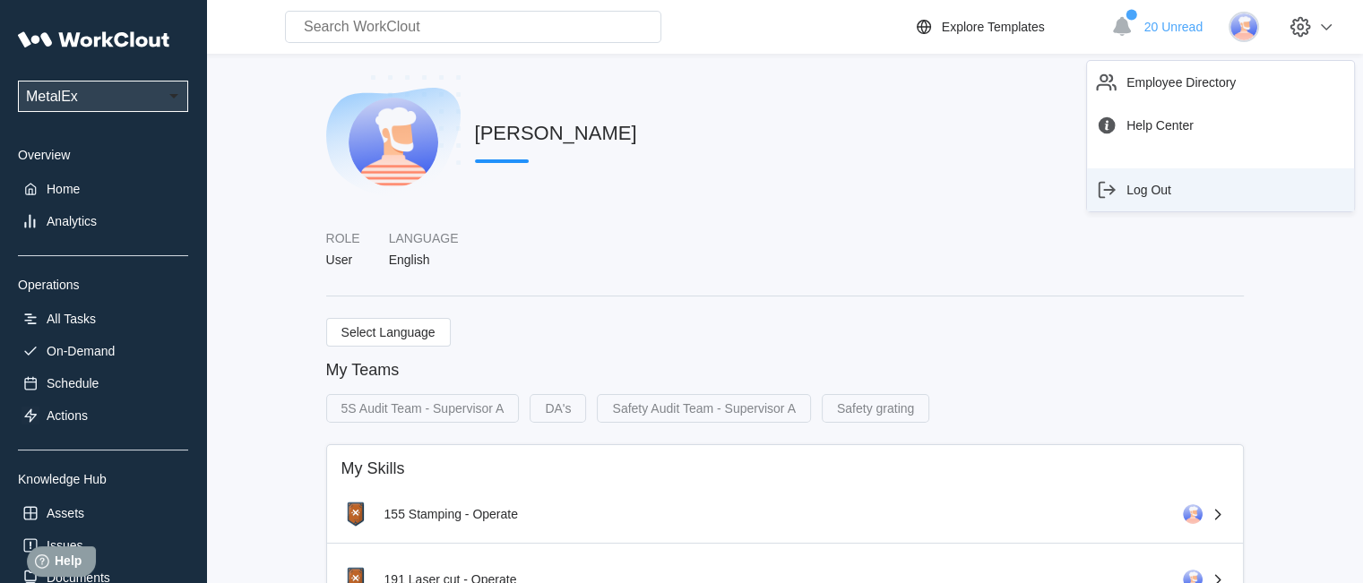
click at [1175, 180] on div "Log Out" at bounding box center [1220, 190] width 253 height 29
